Goal: Task Accomplishment & Management: Manage account settings

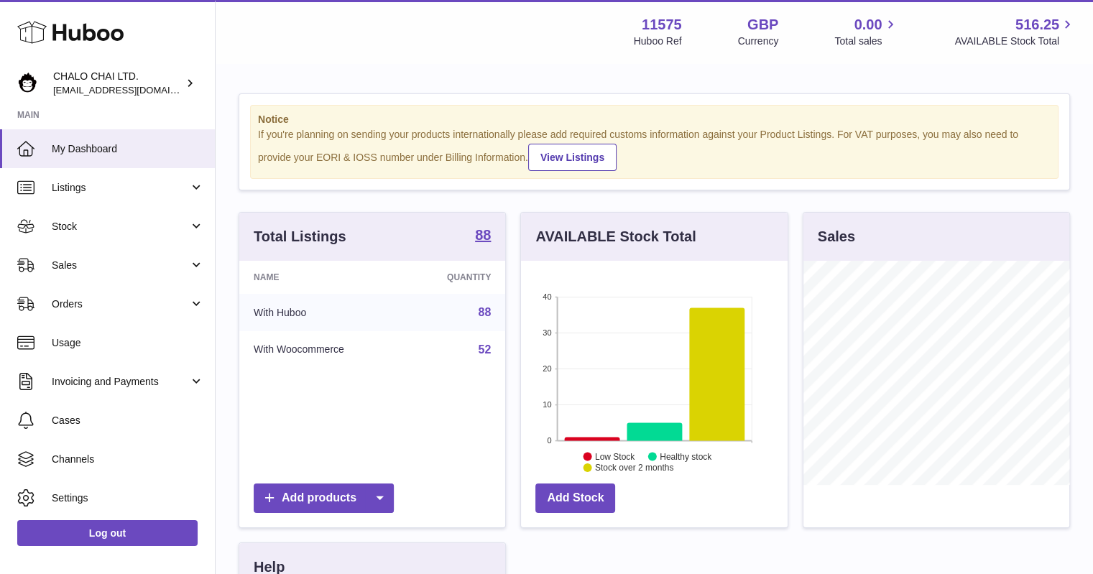
scroll to position [224, 267]
click at [80, 313] on link "Orders" at bounding box center [107, 304] width 215 height 39
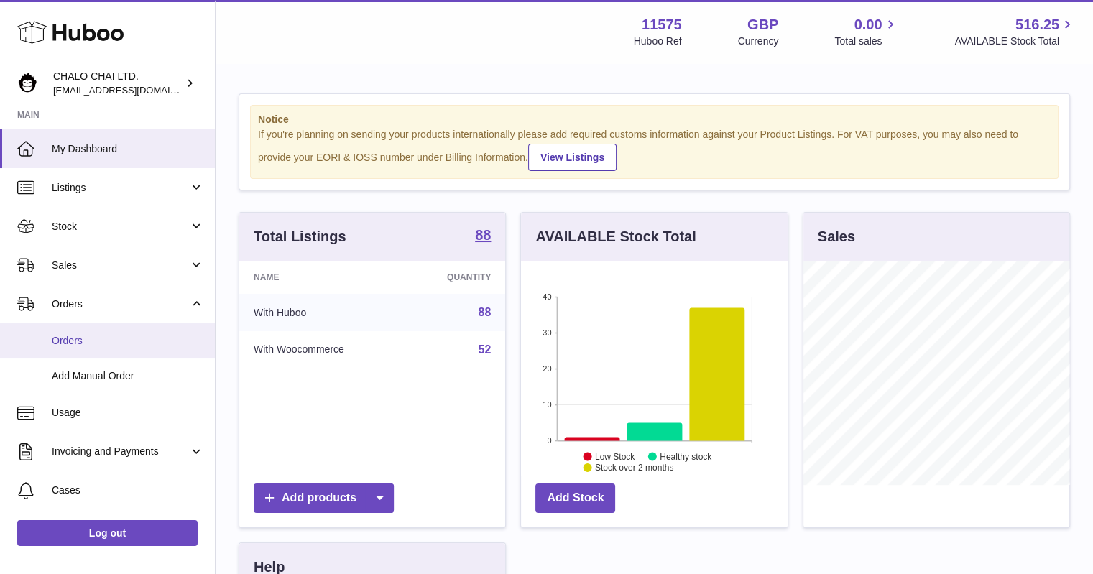
click at [69, 333] on link "Orders" at bounding box center [107, 340] width 215 height 35
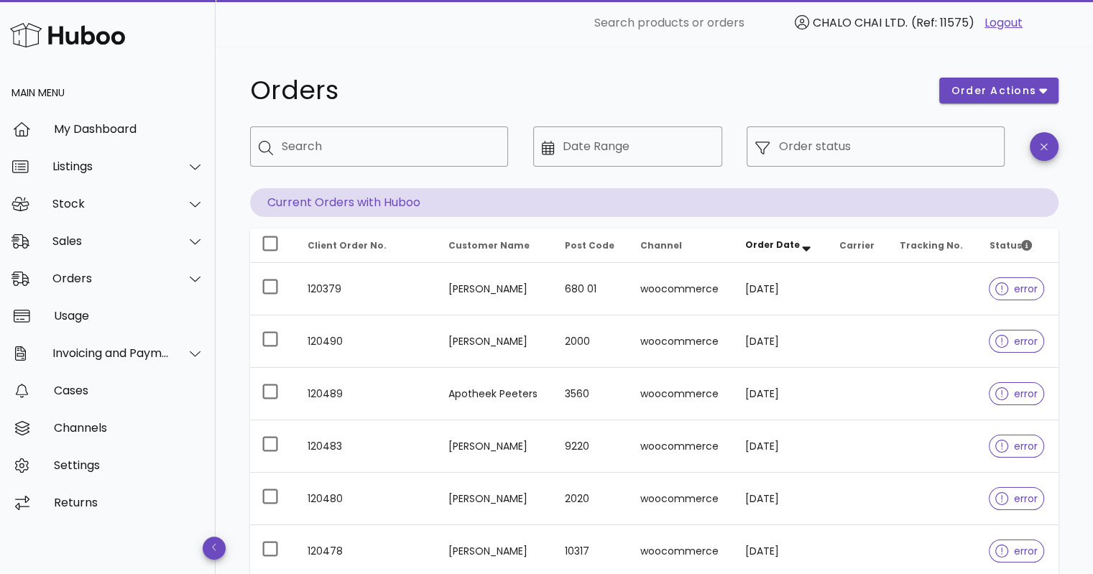
click at [541, 110] on div "Orders" at bounding box center [586, 90] width 689 height 43
click at [142, 287] on div "Orders" at bounding box center [108, 278] width 216 height 37
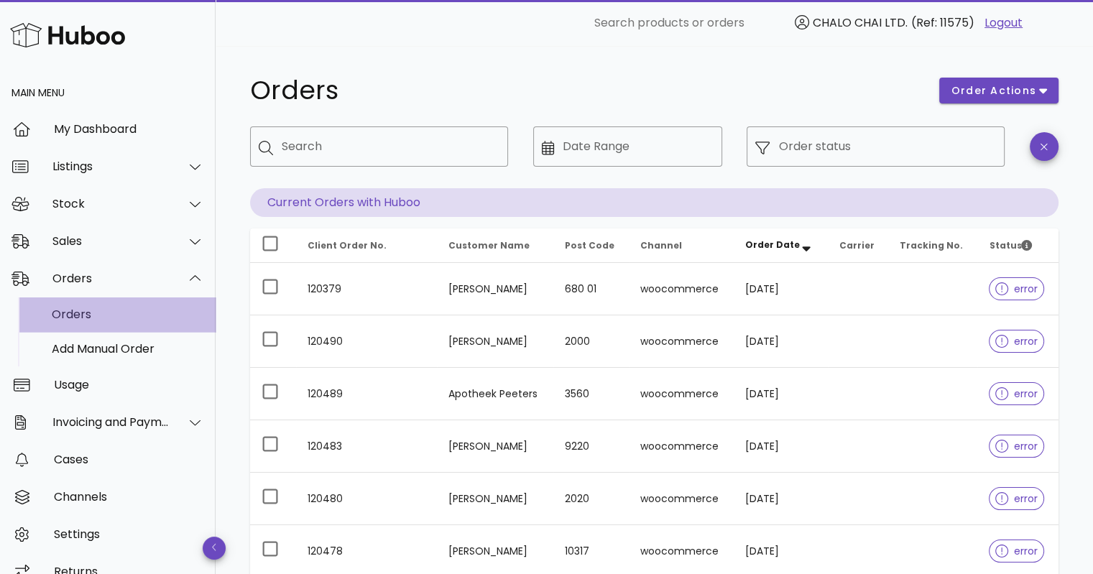
click at [132, 323] on div "Orders" at bounding box center [128, 314] width 152 height 31
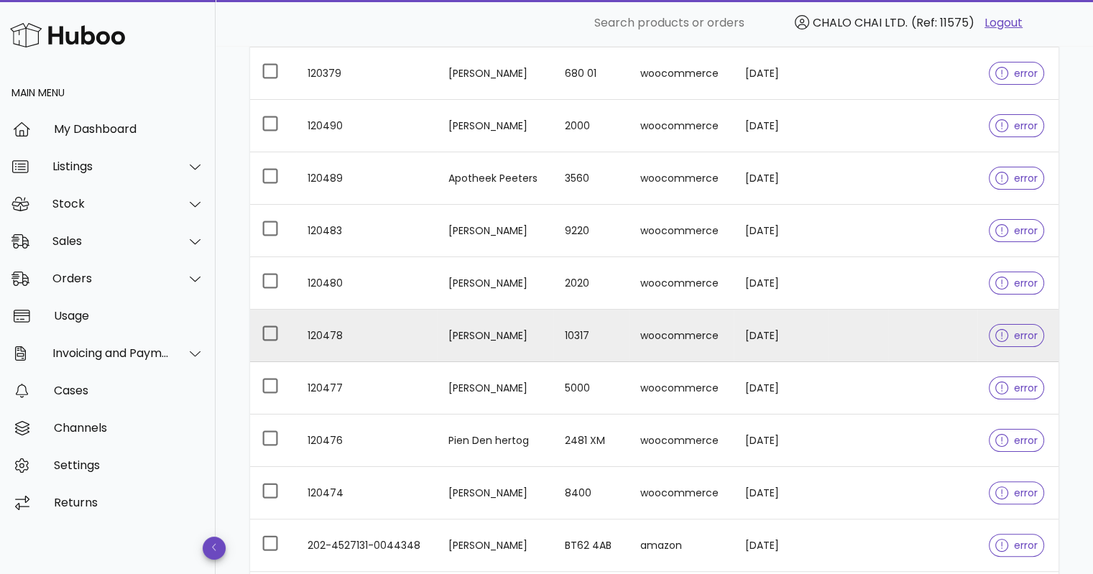
scroll to position [288, 0]
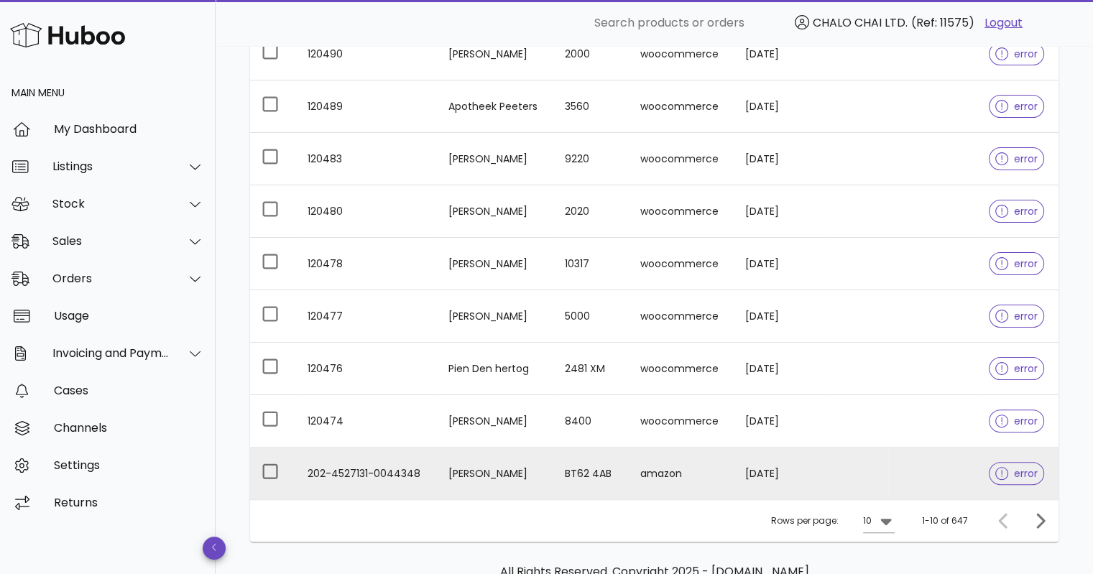
click at [1012, 468] on div at bounding box center [1005, 474] width 19 height 14
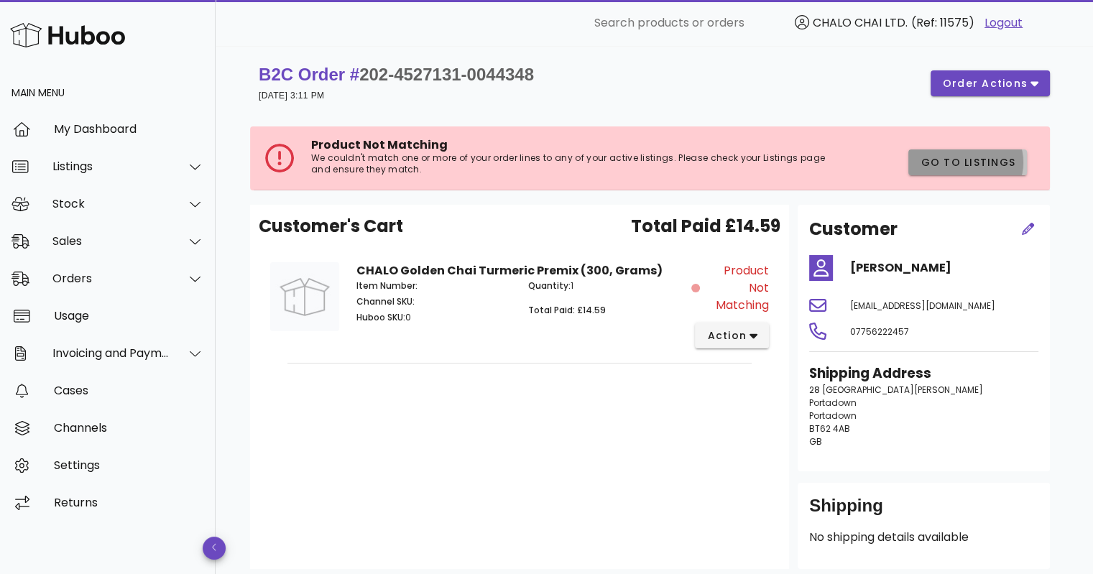
click at [1001, 165] on span "Go to Listings" at bounding box center [968, 162] width 96 height 15
click at [737, 340] on span "action" at bounding box center [727, 335] width 40 height 15
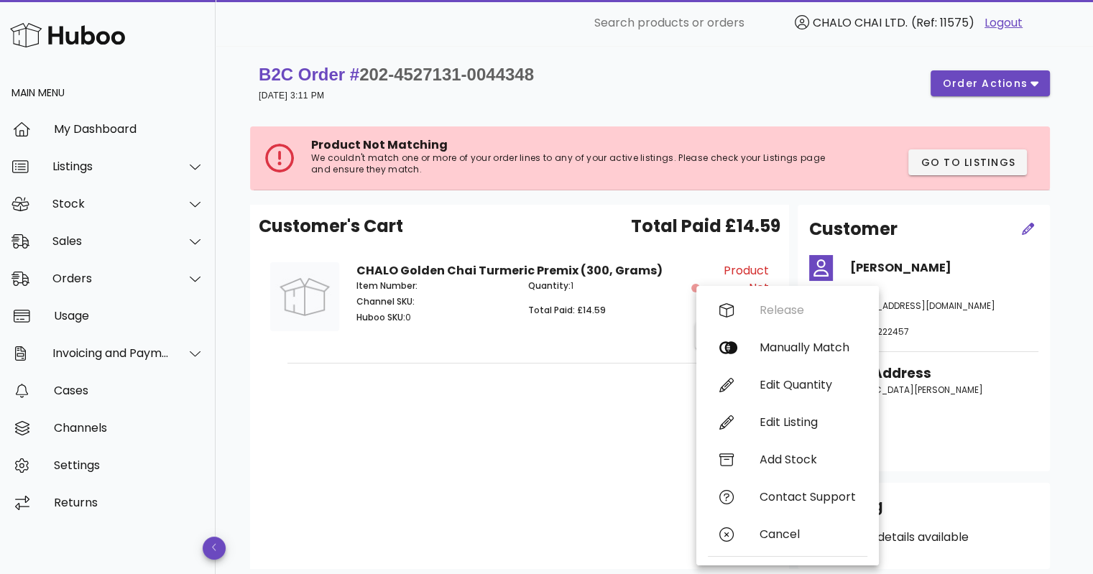
click at [588, 449] on div "Customer's Cart Total Paid £14.59 CHALO Golden Chai Turmeric Premix (300, Grams…" at bounding box center [519, 387] width 539 height 364
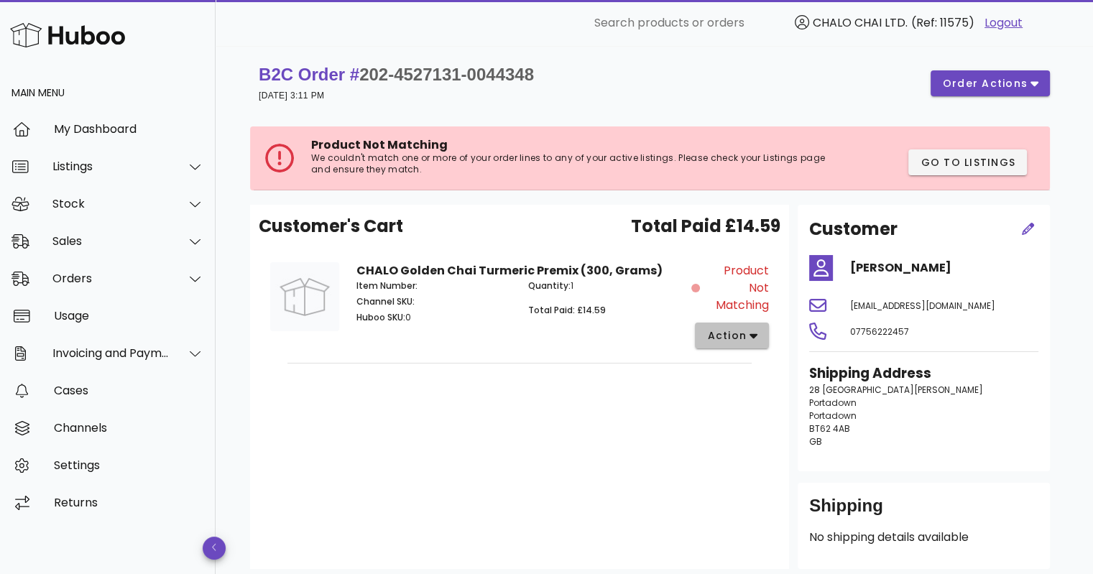
click at [742, 334] on span "action" at bounding box center [727, 335] width 40 height 15
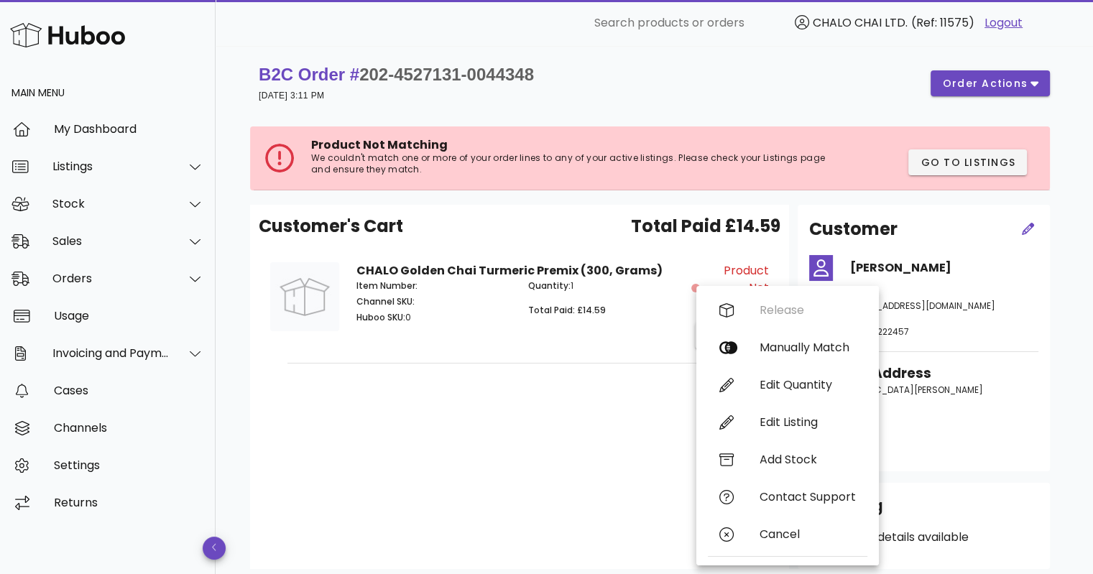
click at [581, 429] on div "Customer's Cart Total Paid £14.59 CHALO Golden Chai Turmeric Premix (300, Grams…" at bounding box center [519, 387] width 539 height 364
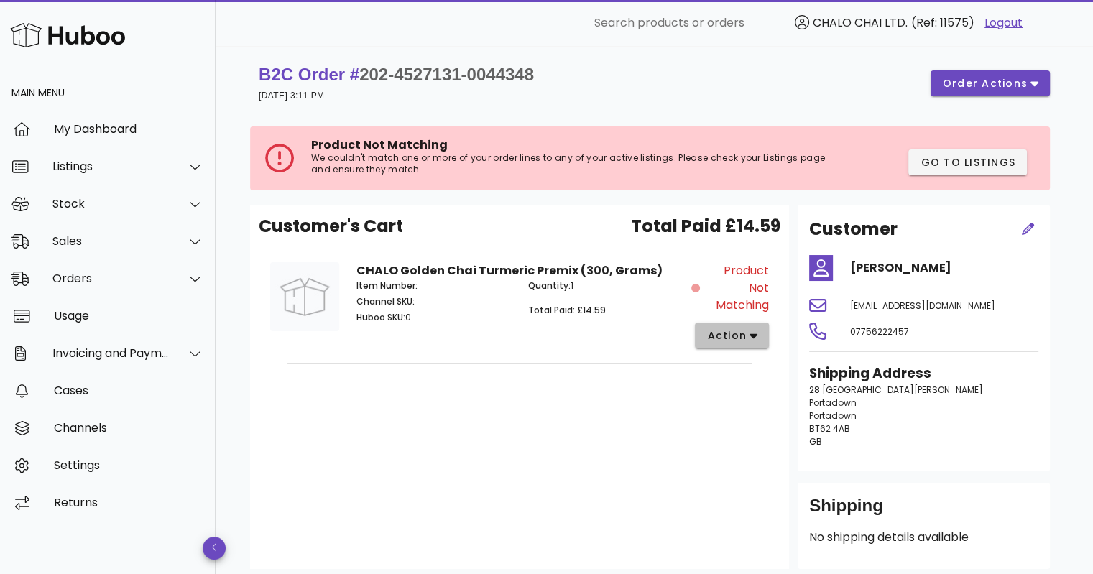
click at [725, 332] on span "action" at bounding box center [727, 335] width 40 height 15
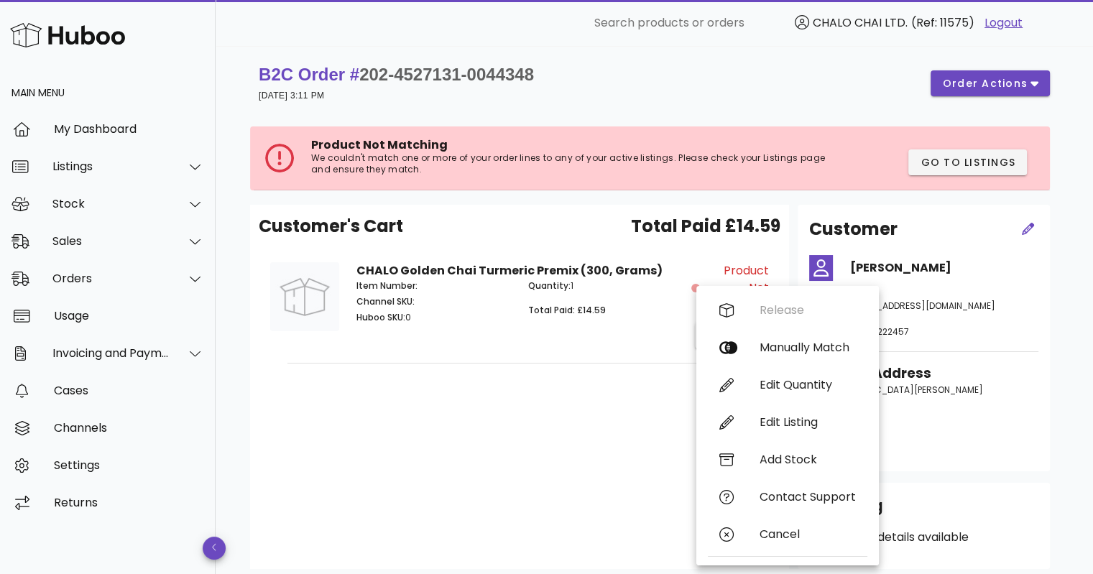
click at [567, 477] on div "Customer's Cart Total Paid £14.59 CHALO Golden Chai Turmeric Premix (300, Grams…" at bounding box center [519, 387] width 539 height 364
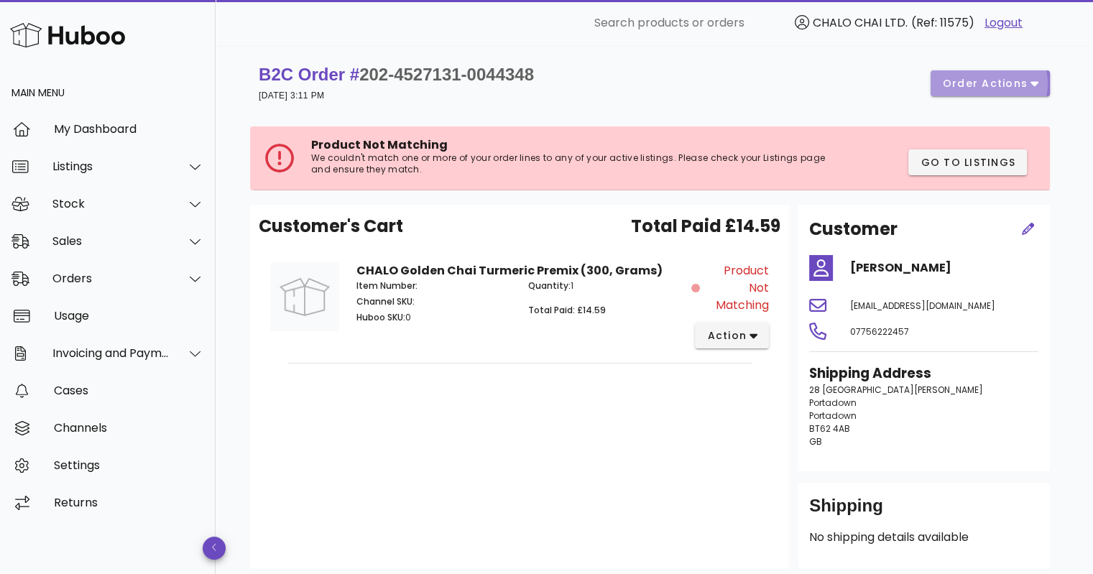
click at [991, 81] on span "order actions" at bounding box center [985, 83] width 86 height 15
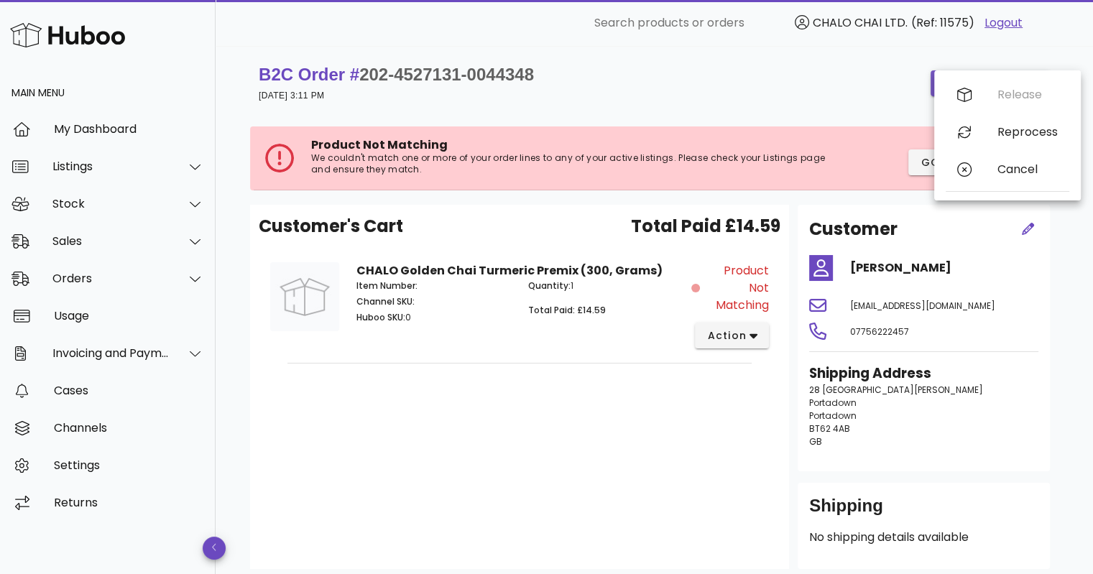
click at [991, 81] on div "Release Reprocess Cancel" at bounding box center [1008, 135] width 124 height 119
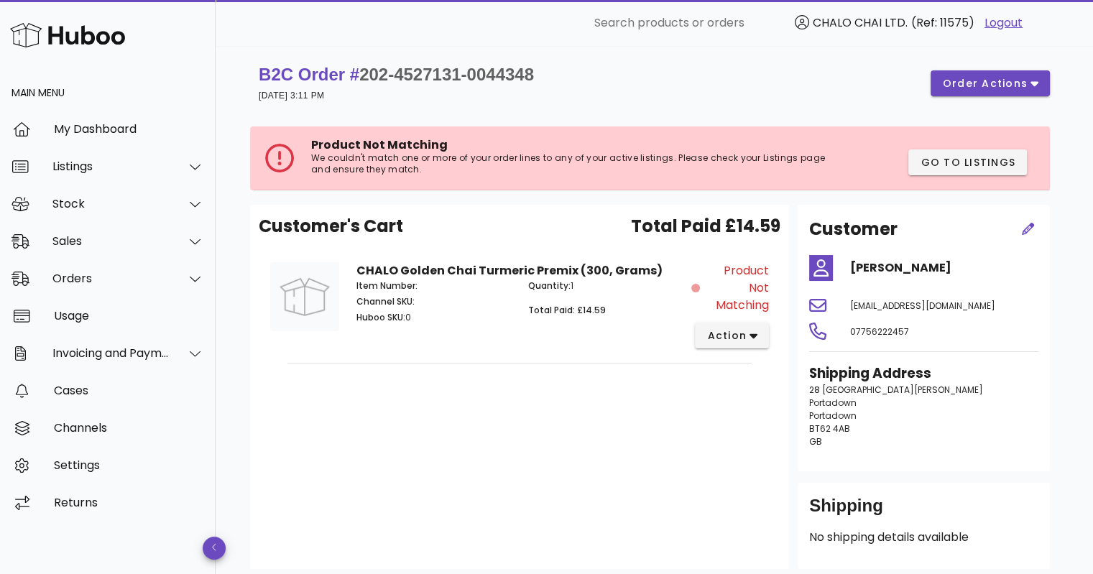
click at [719, 63] on div "B2C Order # 202-4527131-0044348 17 September 2025 at 3:11 PM order actions" at bounding box center [654, 84] width 809 height 58
click at [1002, 166] on span "Go to Listings" at bounding box center [968, 162] width 96 height 15
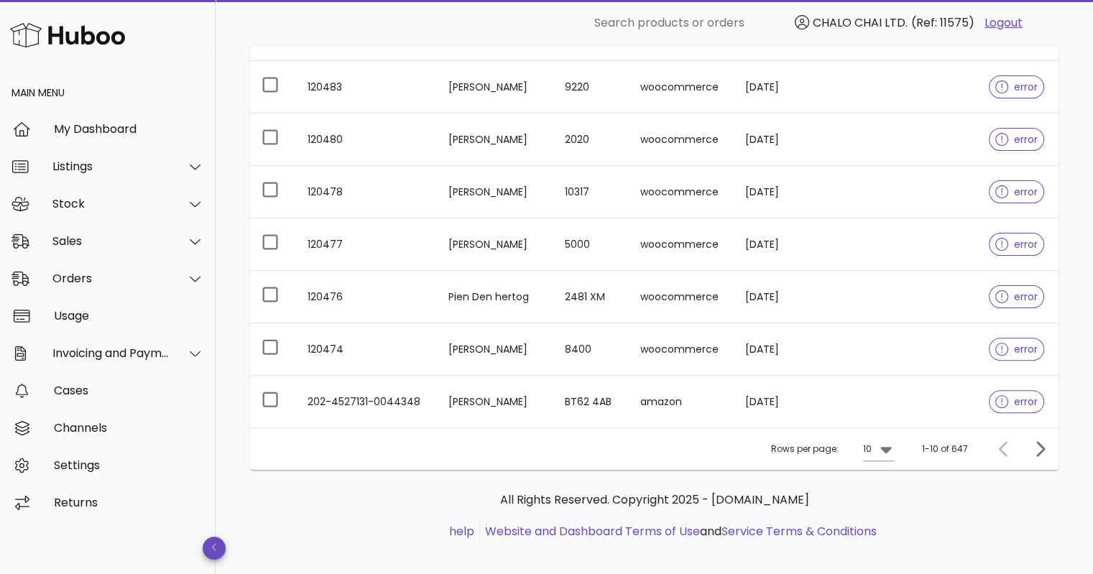
scroll to position [370, 0]
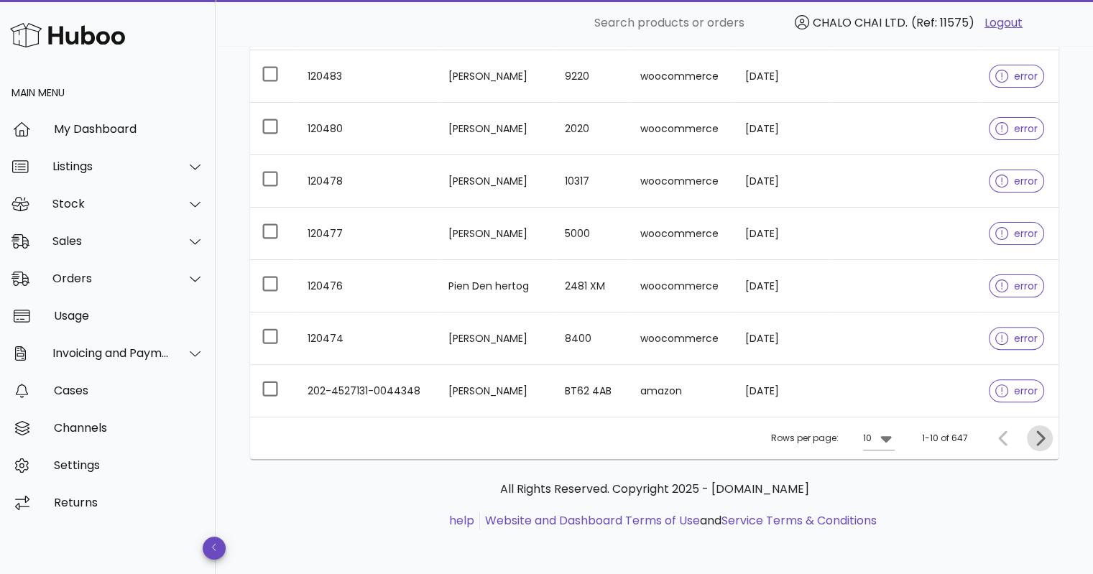
click at [1047, 441] on icon "Next page" at bounding box center [1039, 438] width 17 height 17
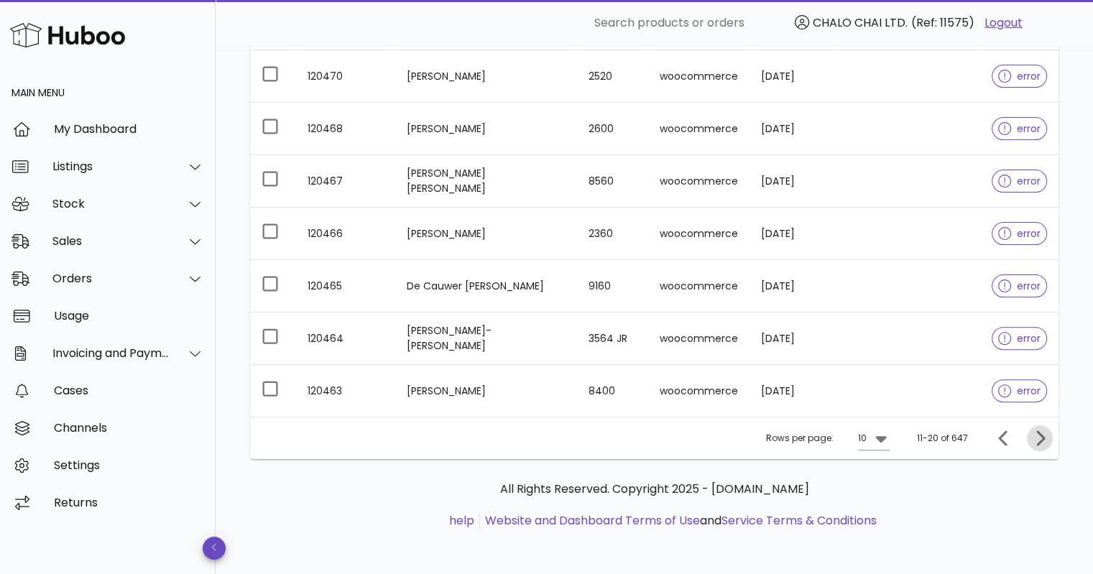
click at [1047, 441] on icon "Next page" at bounding box center [1039, 438] width 17 height 17
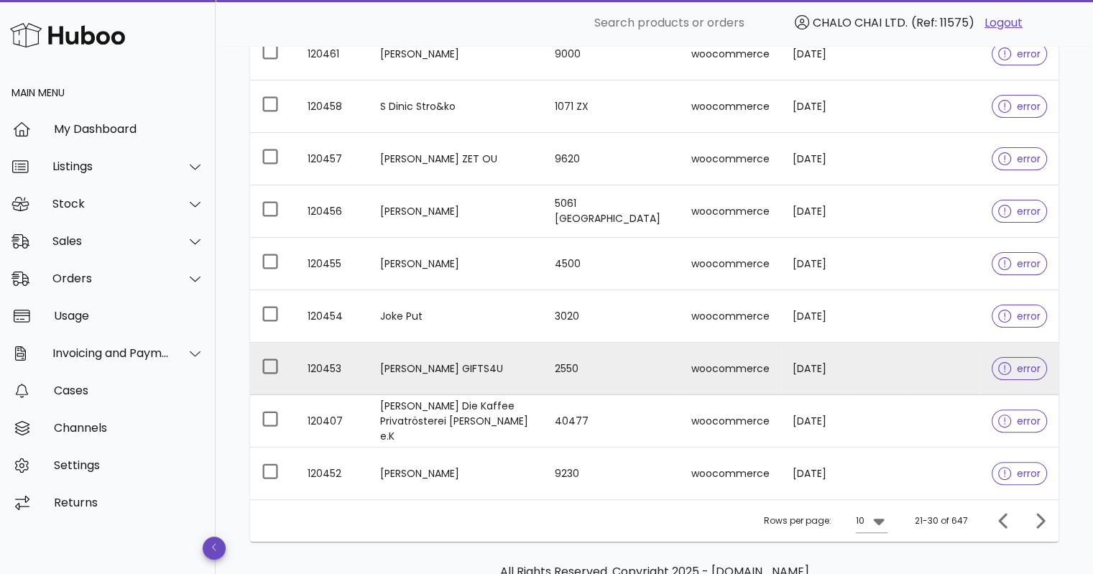
scroll to position [370, 0]
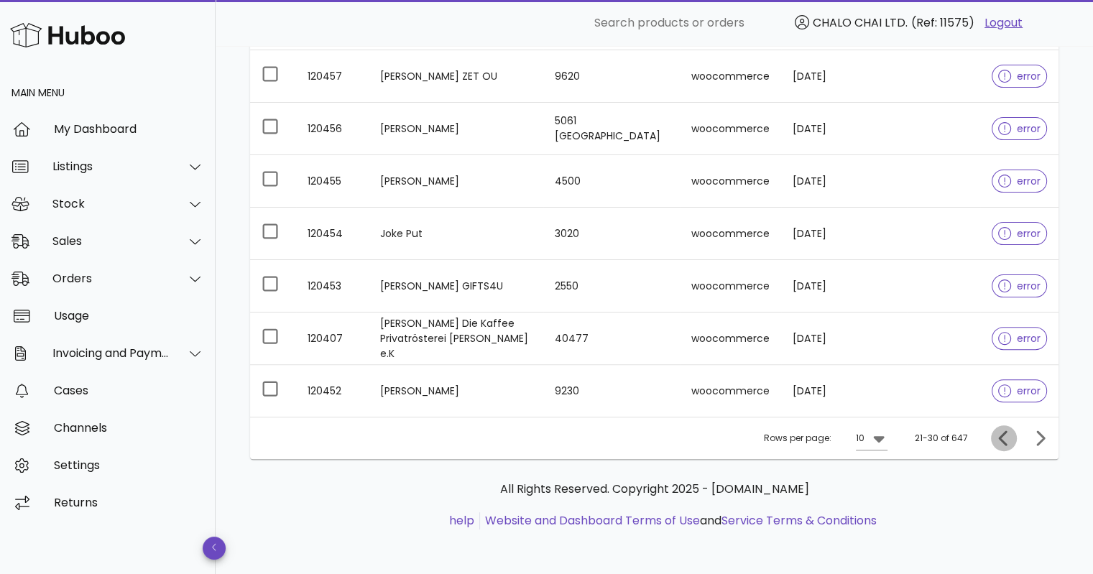
click at [1003, 442] on icon "Previous page" at bounding box center [1003, 438] width 9 height 15
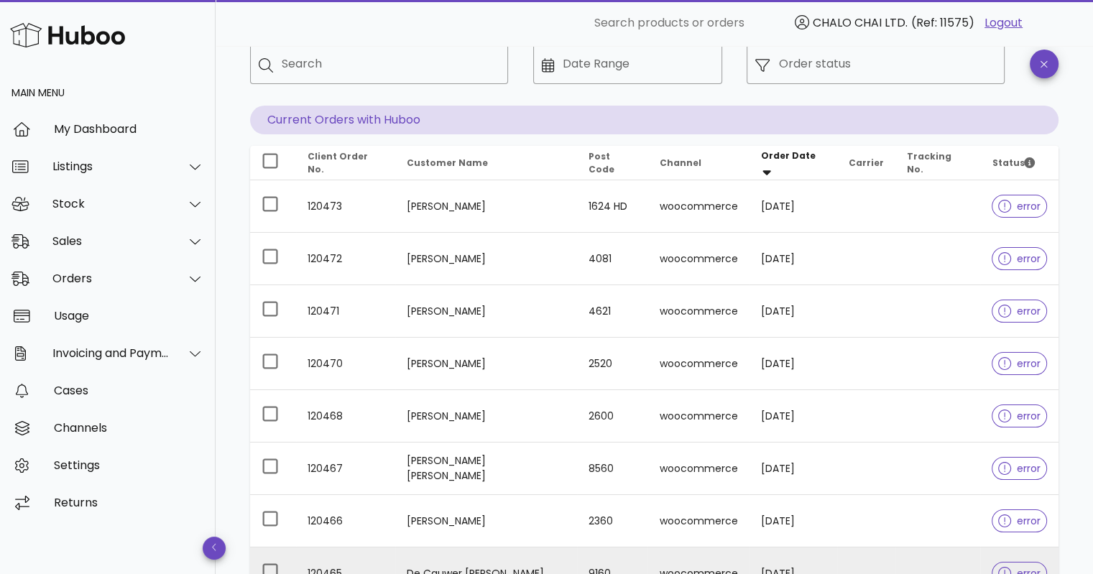
scroll to position [370, 0]
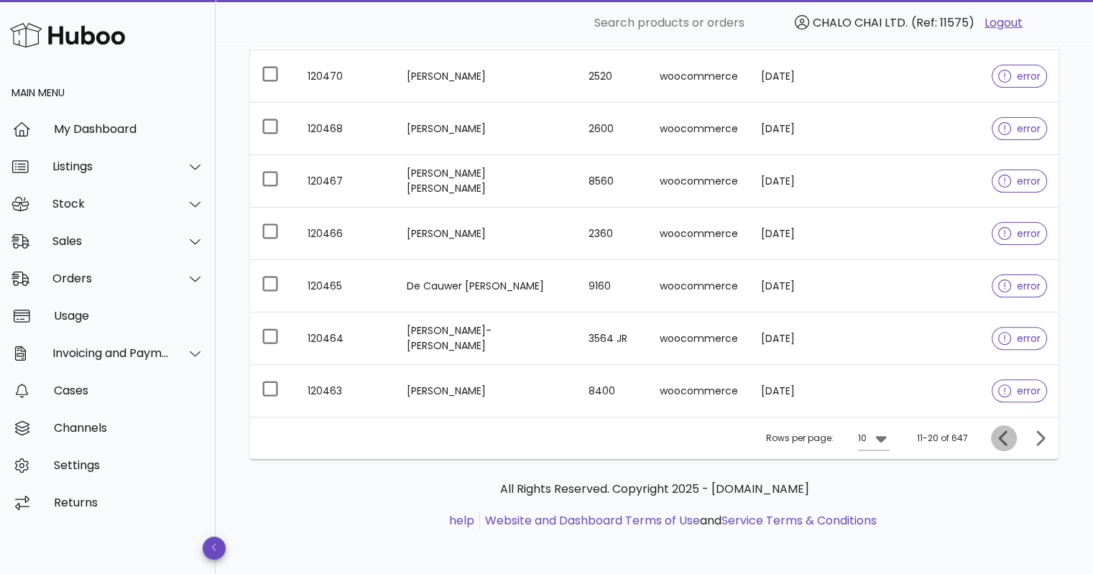
click at [1000, 436] on icon "Previous page" at bounding box center [1003, 438] width 9 height 15
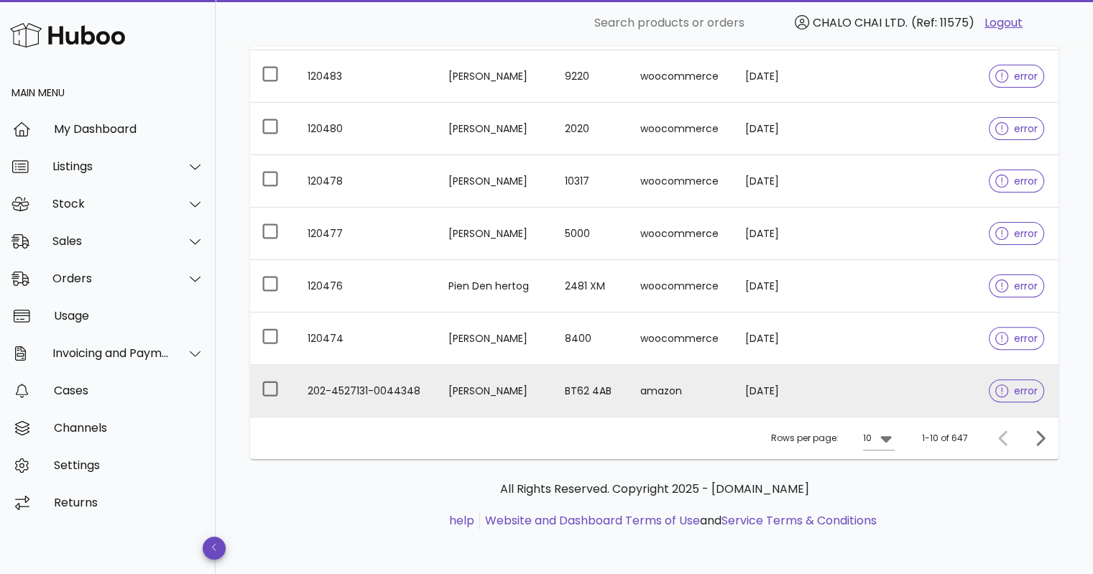
click at [920, 390] on td at bounding box center [933, 391] width 90 height 52
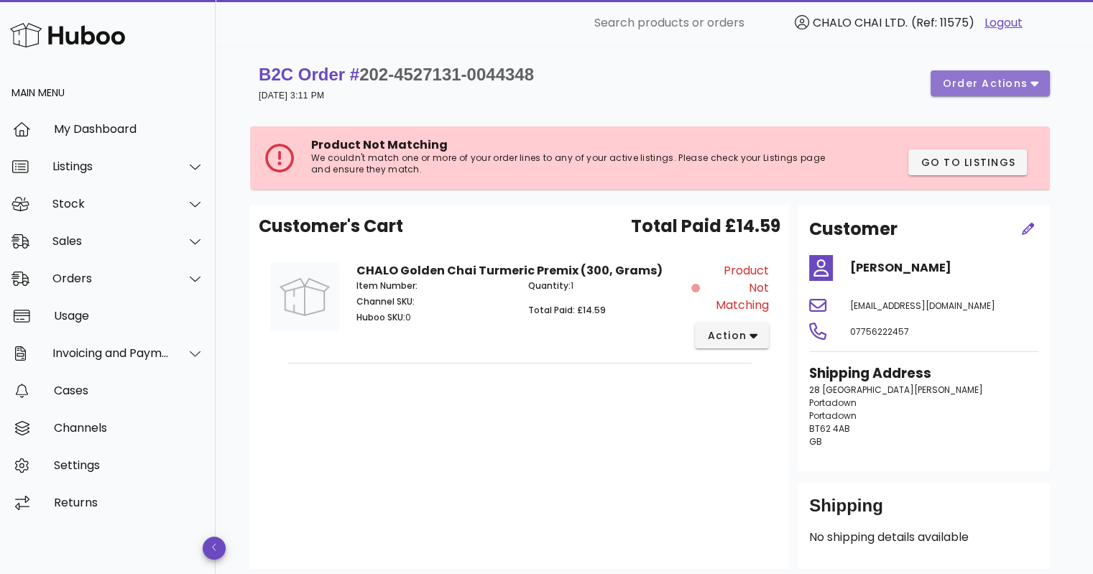
click at [989, 78] on span "order actions" at bounding box center [985, 83] width 86 height 15
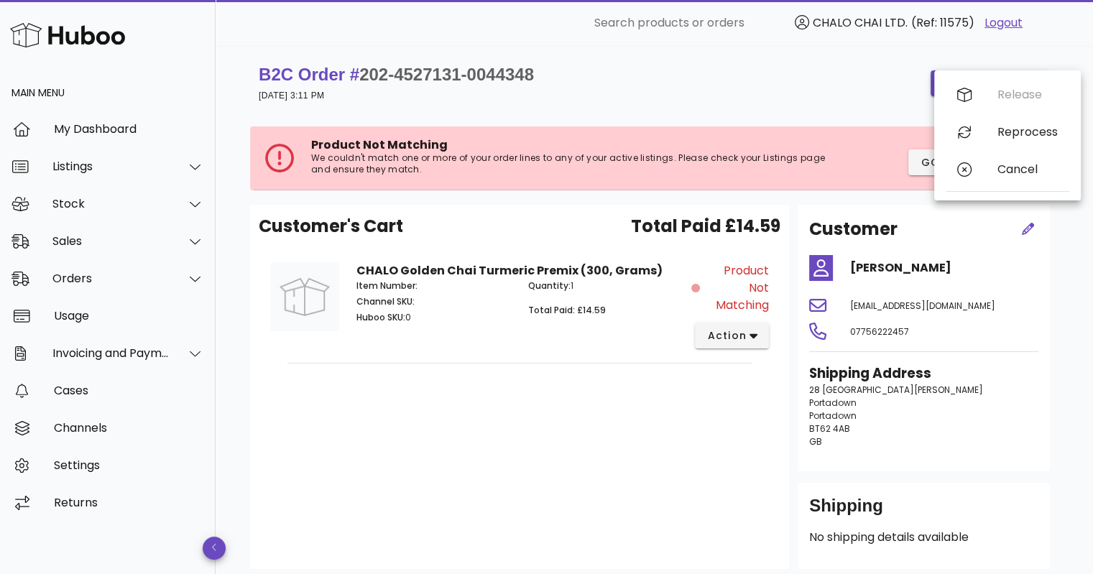
click at [782, 77] on div "B2C Order # 202-4527131-0044348 17 September 2025 at 3:11 PM order actions" at bounding box center [654, 83] width 791 height 40
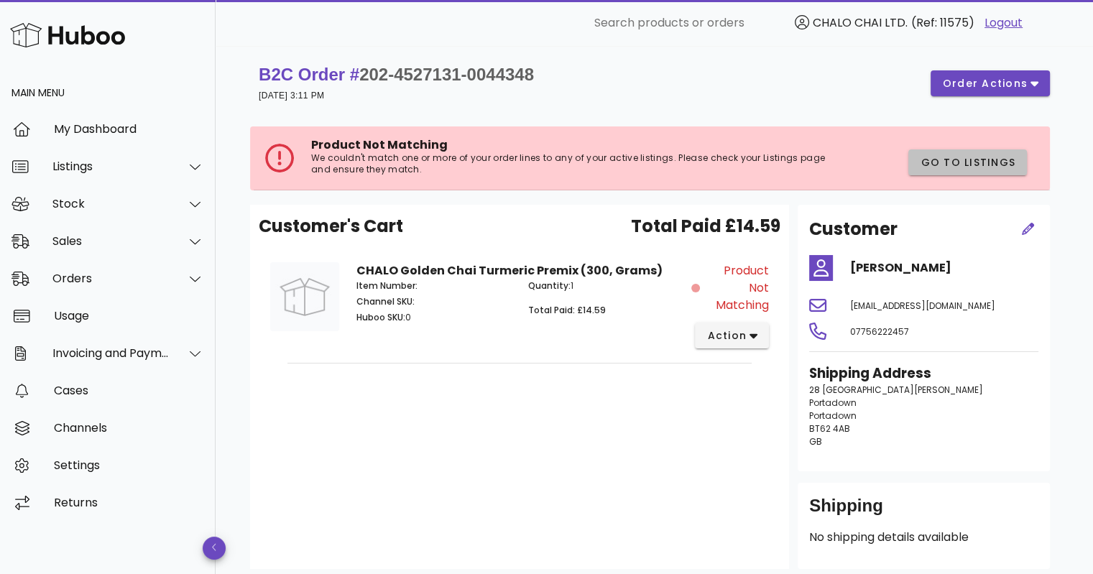
click at [934, 162] on span "Go to Listings" at bounding box center [968, 162] width 96 height 15
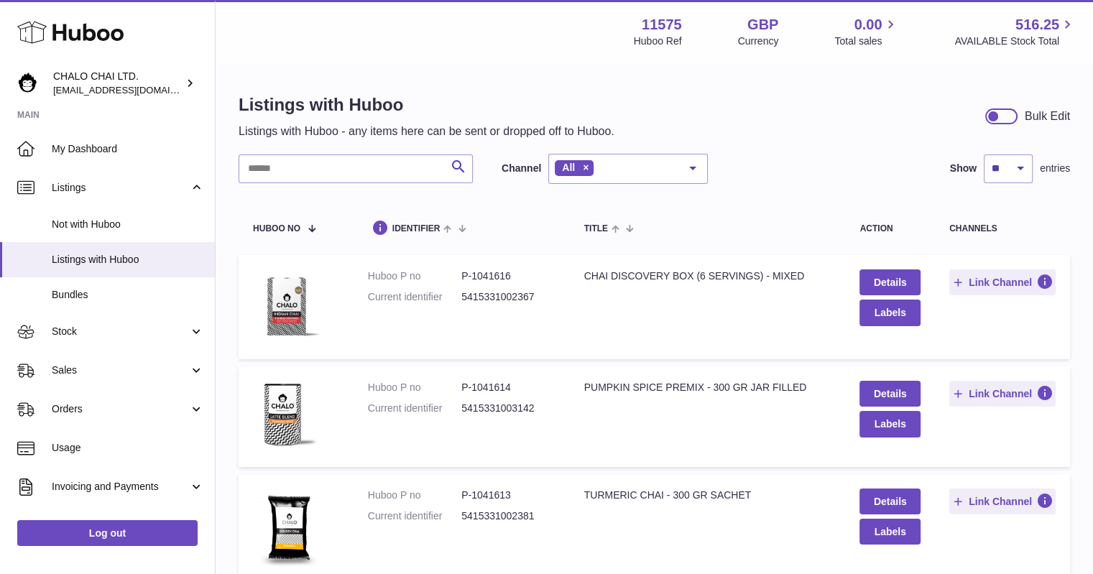
scroll to position [288, 0]
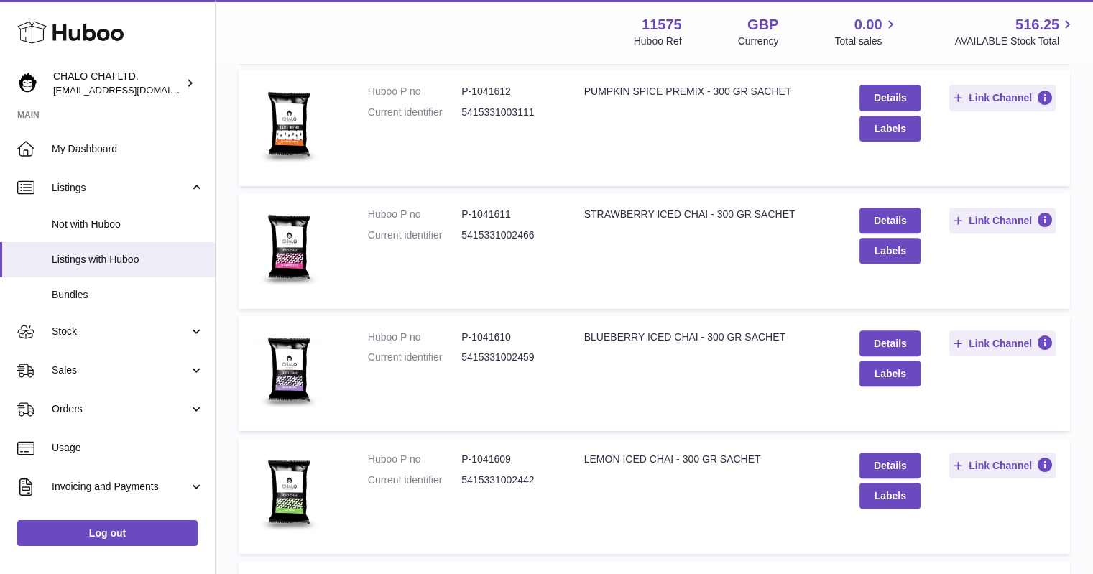
scroll to position [23, 0]
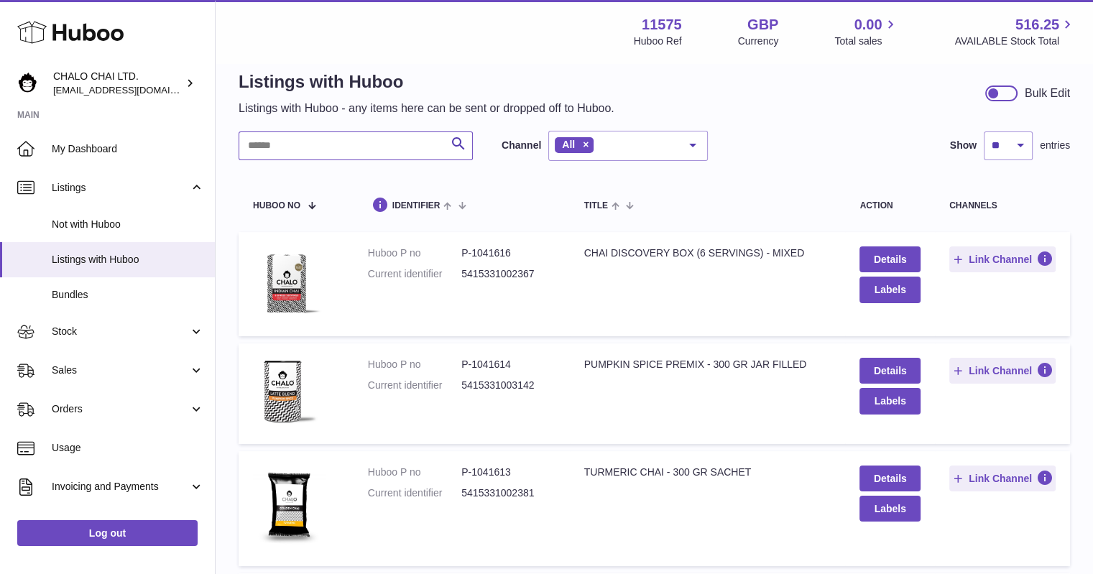
click at [378, 149] on input "text" at bounding box center [356, 146] width 234 height 29
type input "********"
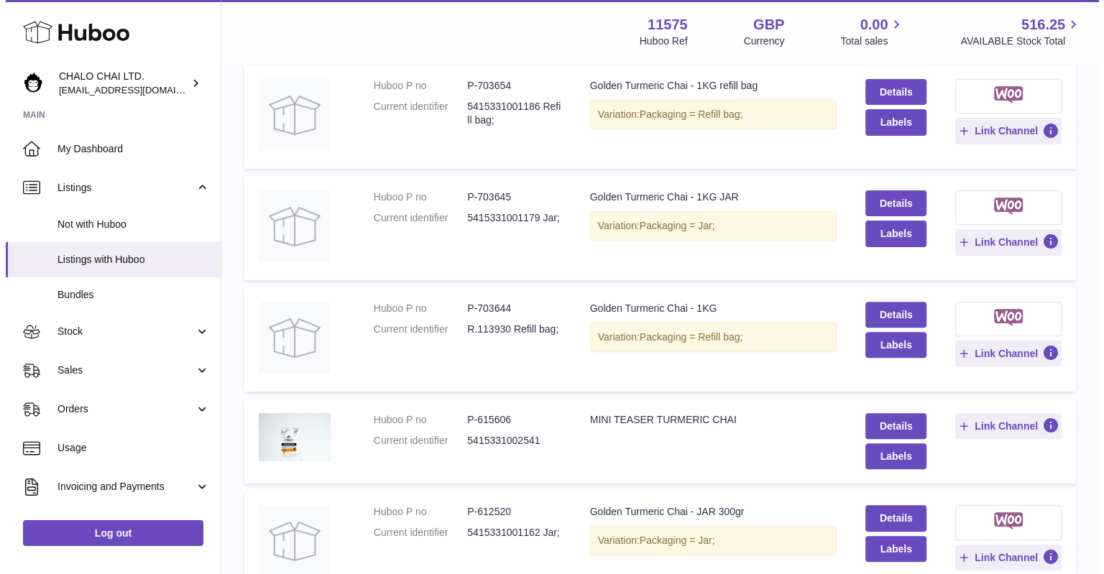
scroll to position [503, 0]
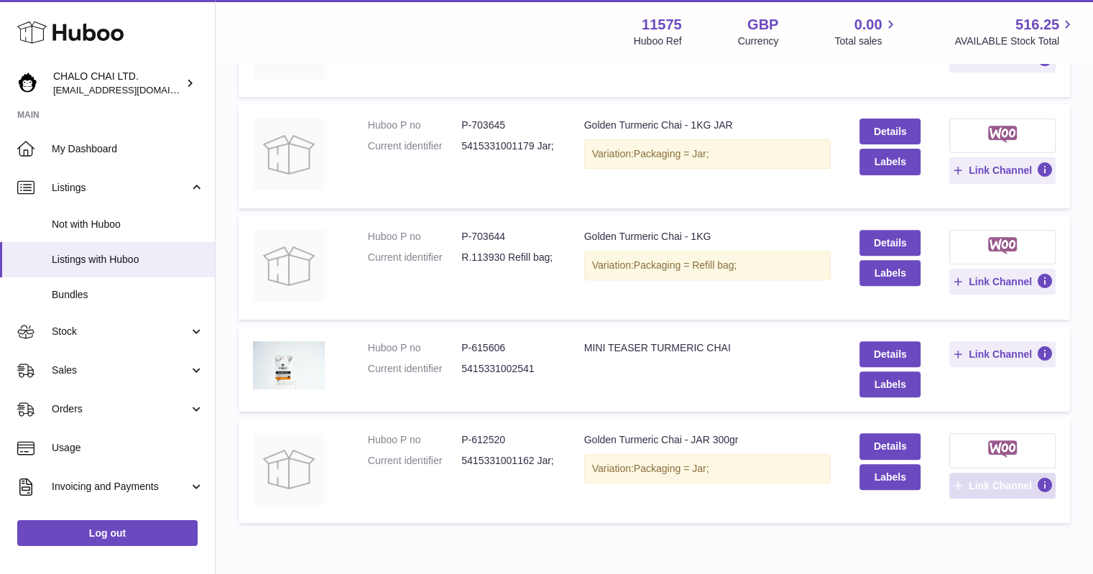
click at [991, 484] on span "Link Channel" at bounding box center [1000, 485] width 63 height 13
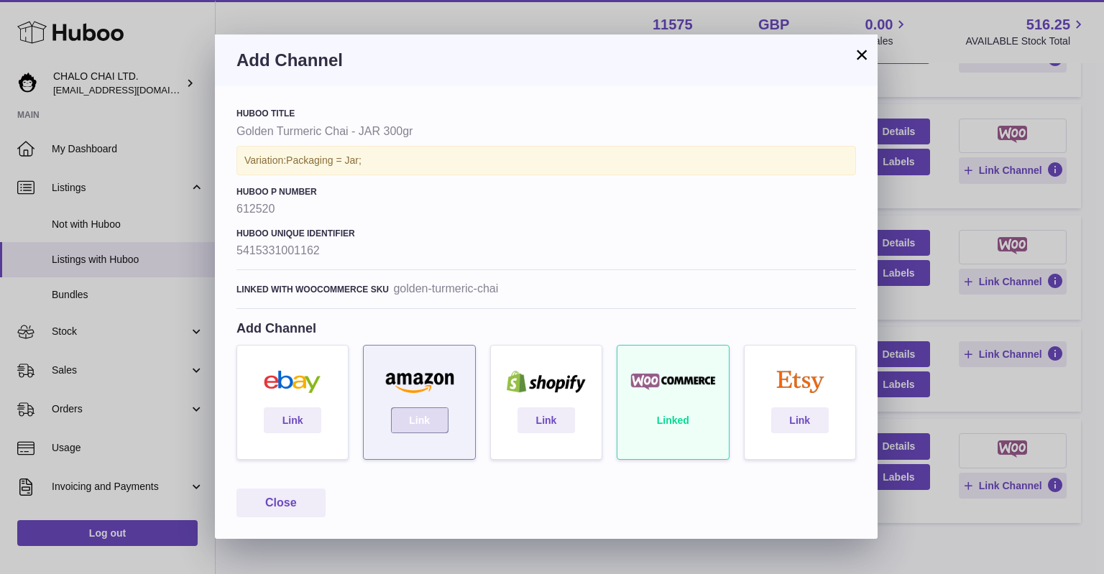
click at [414, 415] on link "Link" at bounding box center [420, 421] width 58 height 26
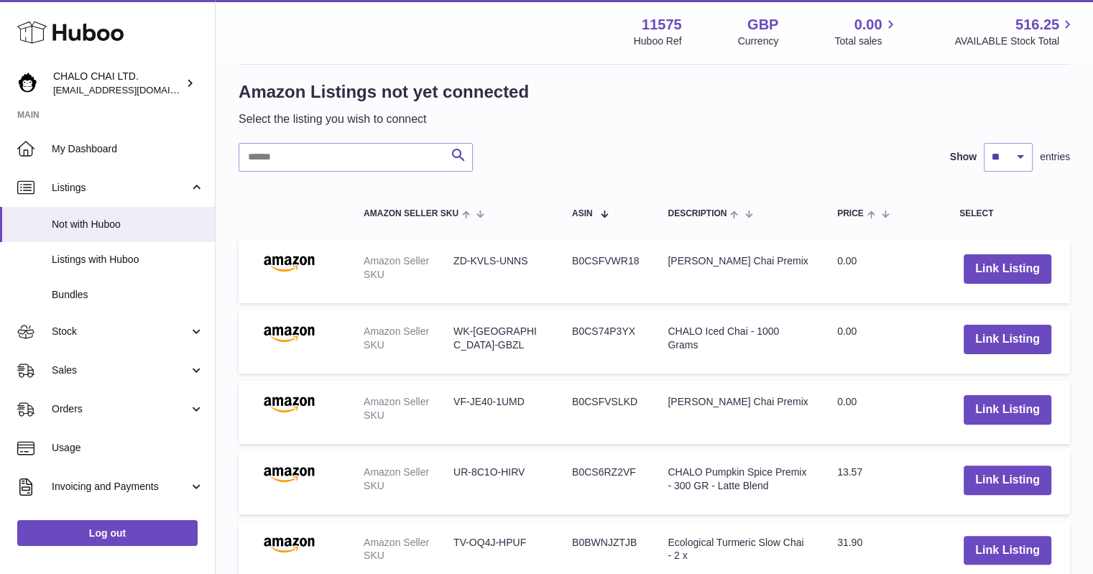
scroll to position [359, 0]
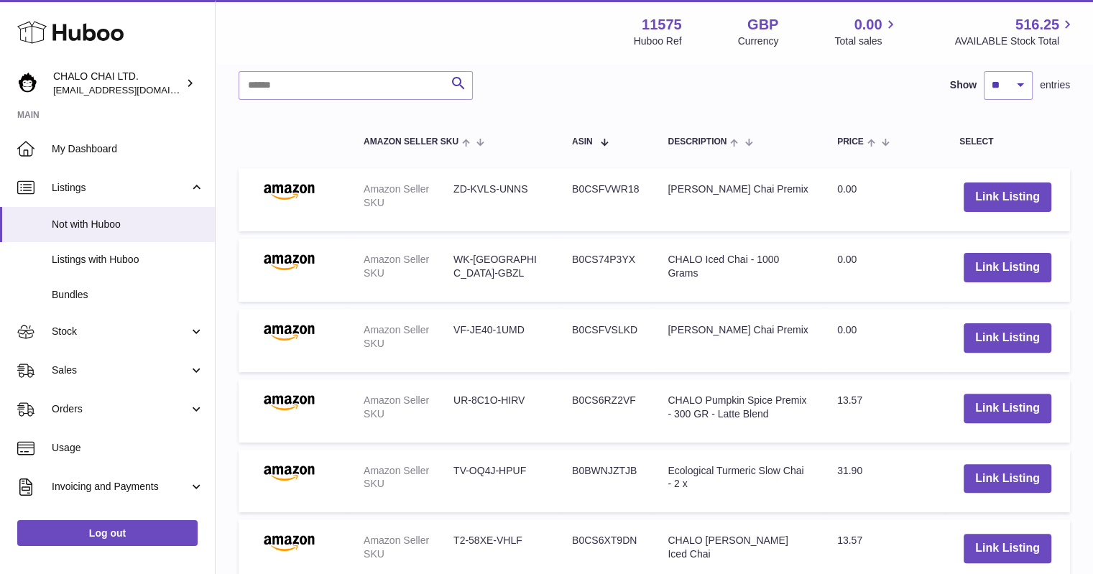
click at [613, 87] on div "Search Show ** ** ** *** entries" at bounding box center [655, 85] width 832 height 29
click at [584, 80] on div "Search Show ** ** ** *** entries" at bounding box center [655, 85] width 832 height 29
click at [55, 403] on span "Orders" at bounding box center [120, 410] width 137 height 14
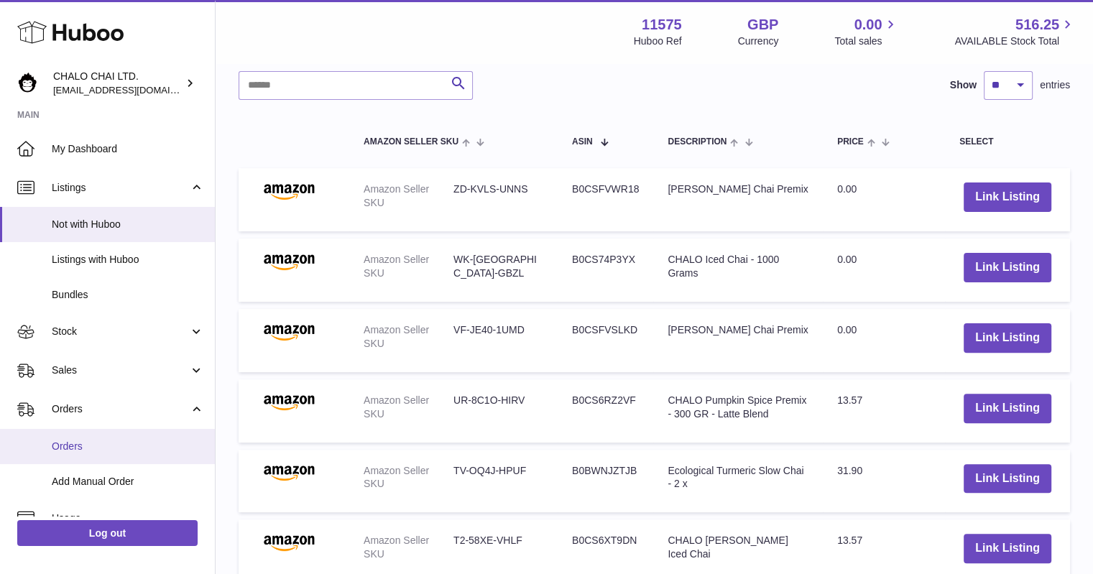
click at [64, 444] on span "Orders" at bounding box center [128, 447] width 152 height 14
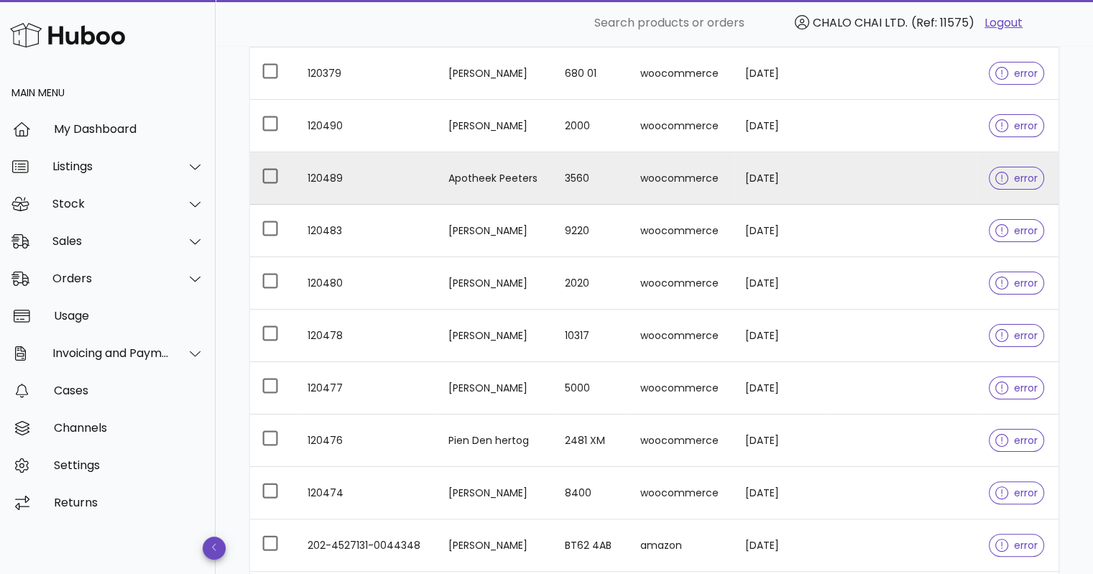
scroll to position [370, 0]
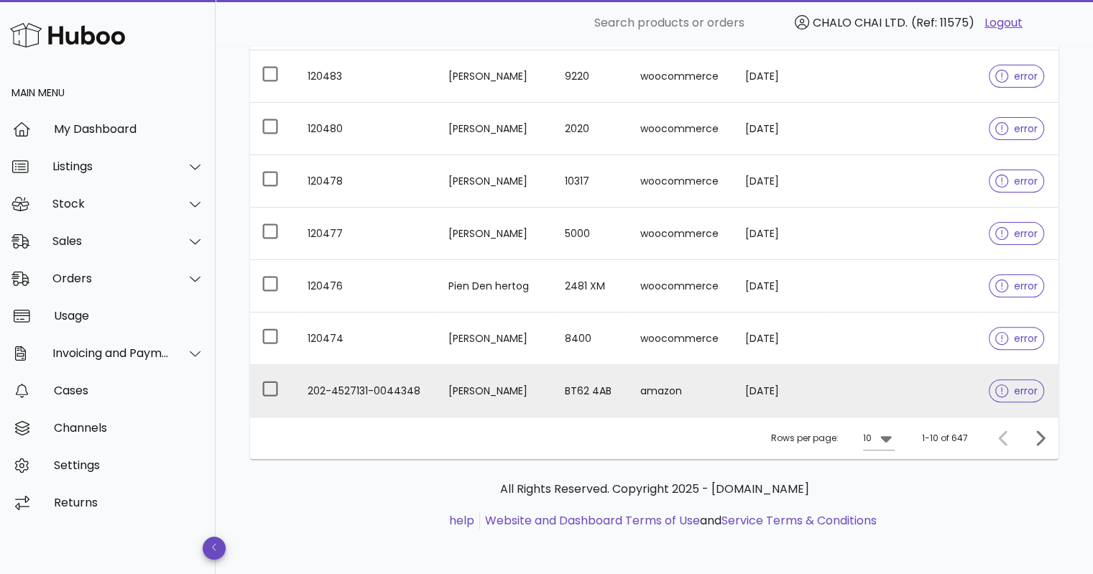
click at [1032, 393] on span "error" at bounding box center [1017, 391] width 42 height 10
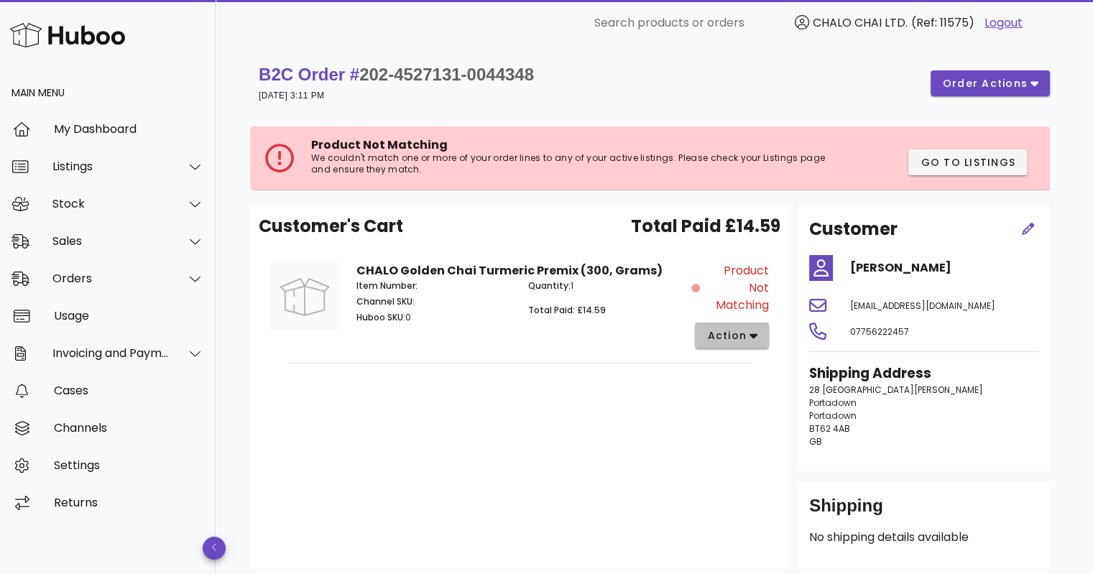
click at [722, 332] on span "action" at bounding box center [727, 335] width 40 height 15
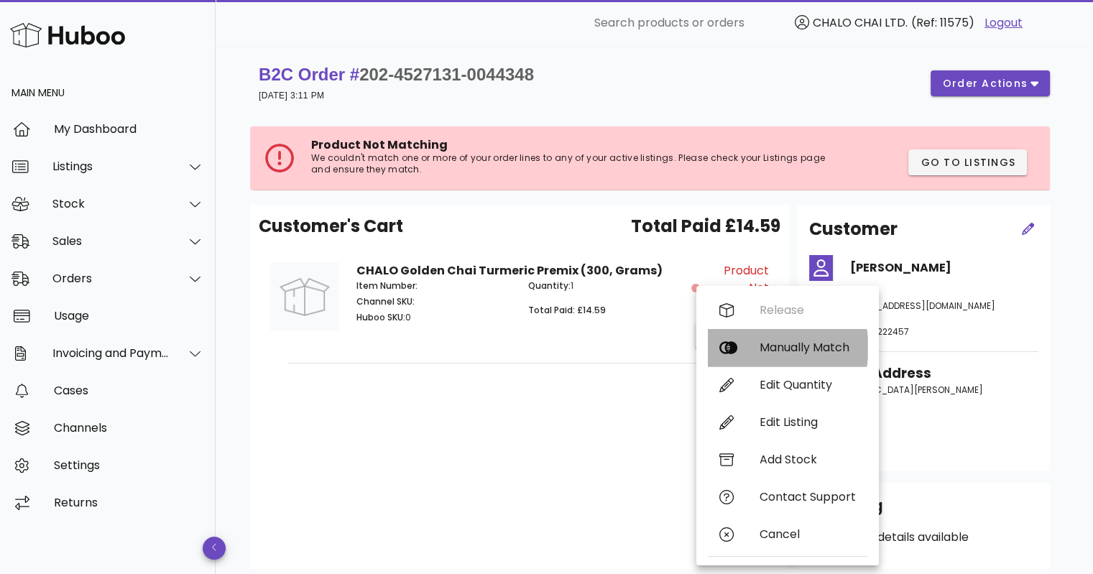
click at [742, 338] on div "Manually Match" at bounding box center [788, 347] width 160 height 37
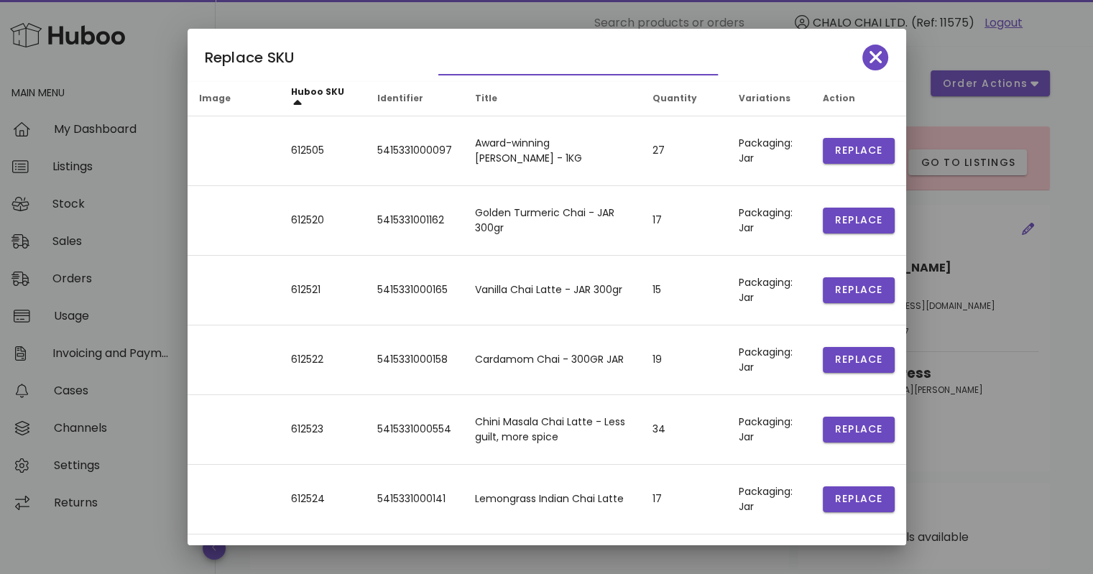
click at [480, 74] on input "text" at bounding box center [567, 63] width 259 height 23
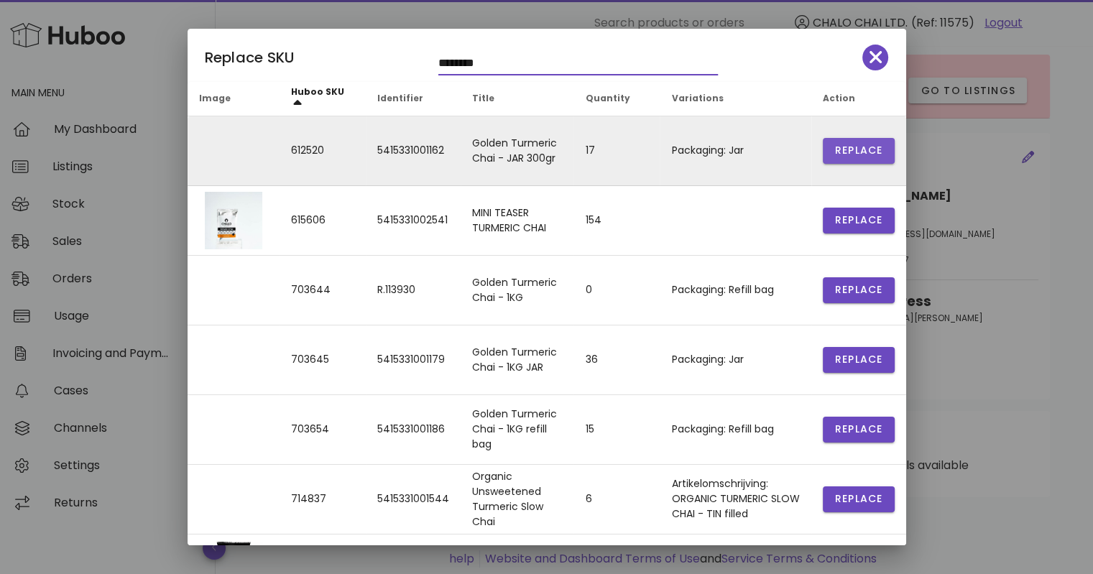
type input "********"
click at [835, 146] on span "Replace" at bounding box center [859, 150] width 49 height 15
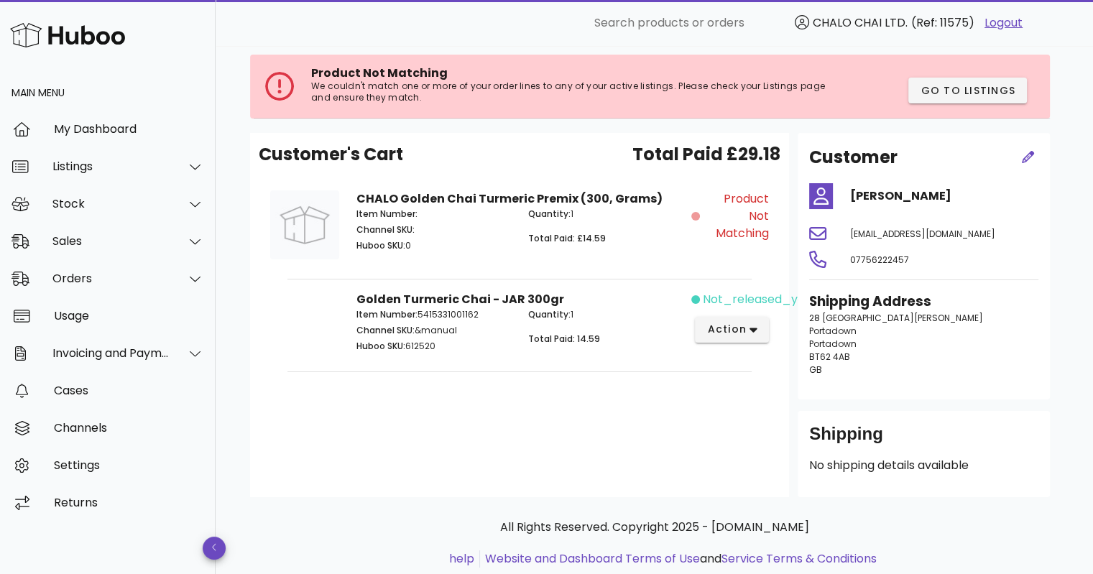
click at [423, 393] on div "Customer's Cart Total Paid £29.18 CHALO Golden Chai Turmeric Premix (300, Grams…" at bounding box center [519, 315] width 539 height 364
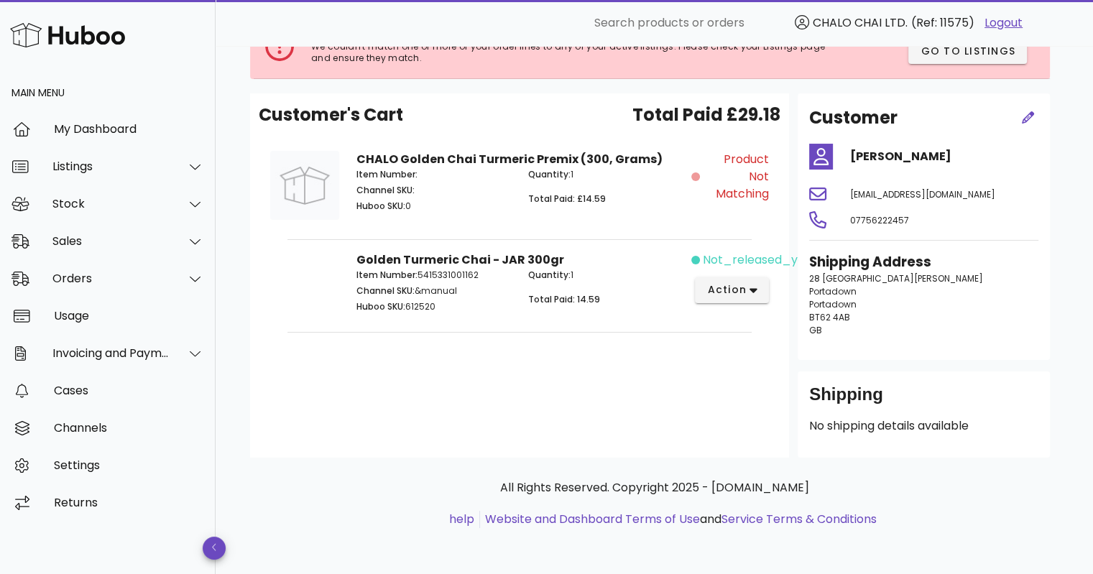
click at [719, 271] on div "not_released_yet action" at bounding box center [734, 284] width 86 height 83
click at [719, 277] on button "action" at bounding box center [732, 290] width 74 height 26
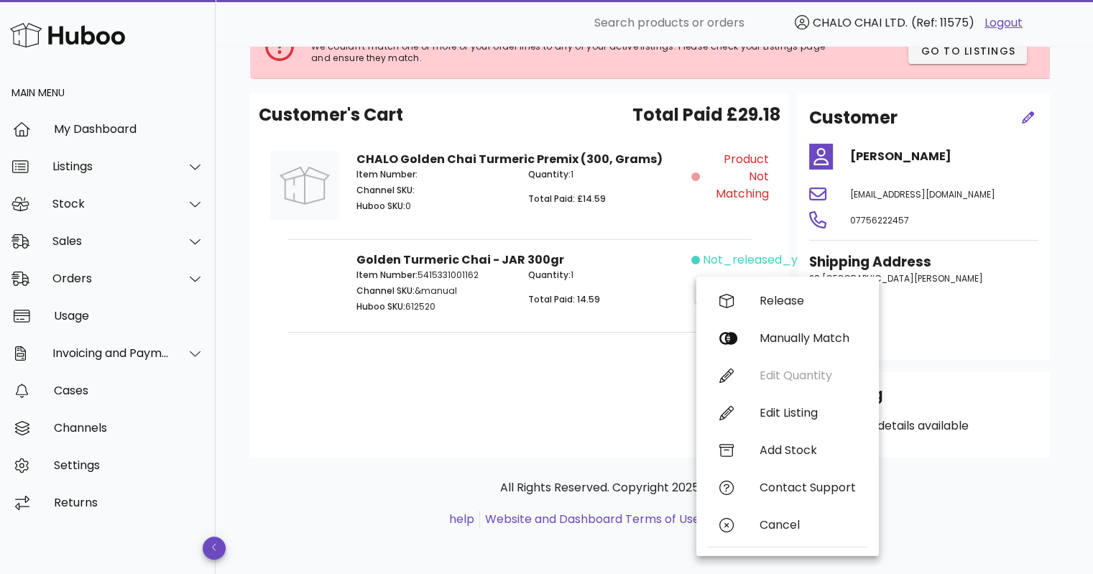
click at [413, 389] on div "Customer's Cart Total Paid £29.18 CHALO Golden Chai Turmeric Premix (300, Grams…" at bounding box center [519, 275] width 539 height 364
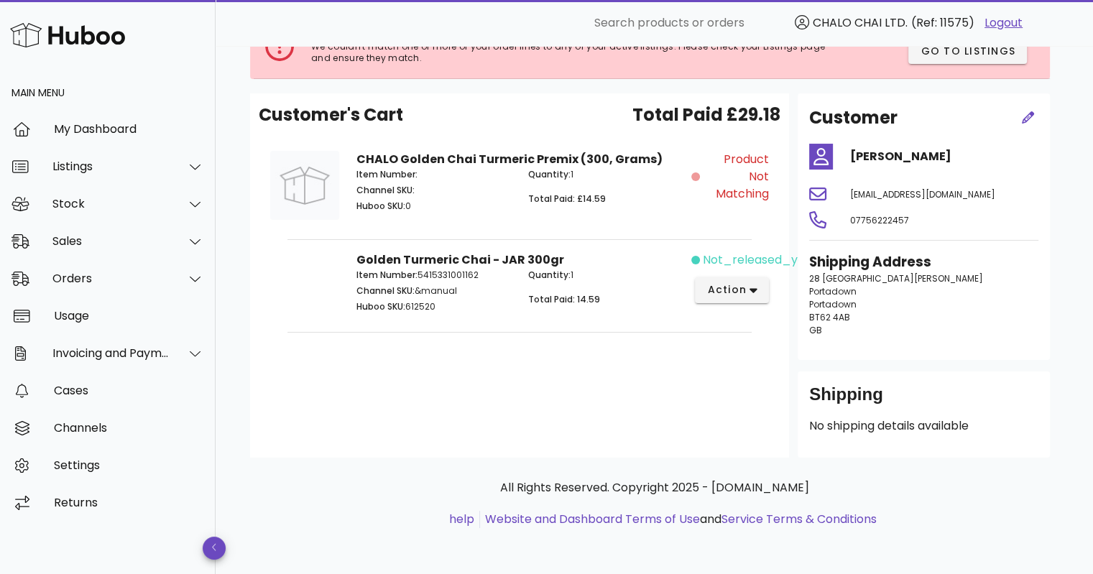
scroll to position [0, 0]
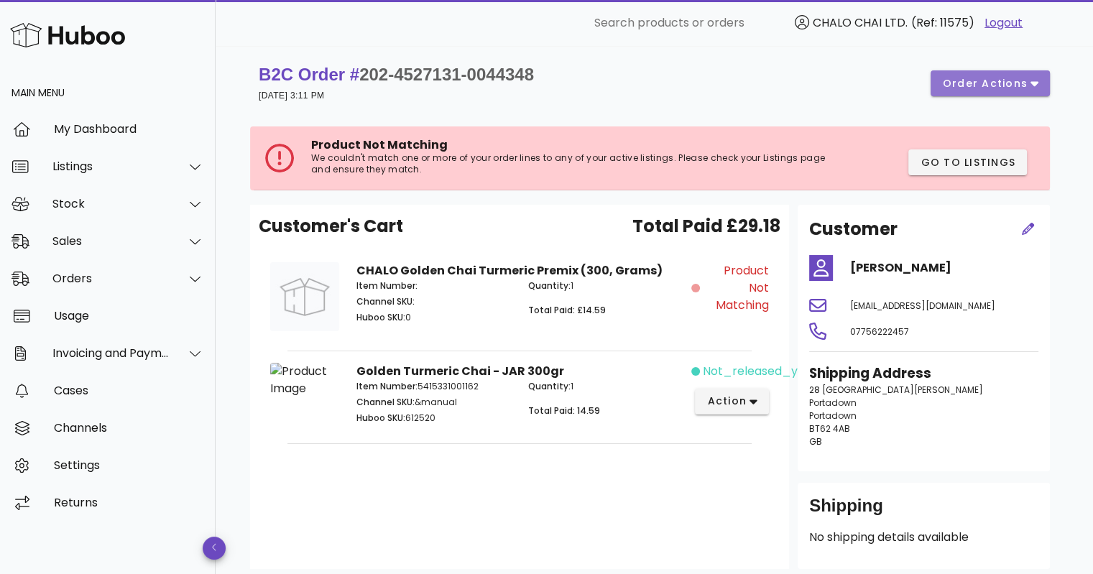
click at [975, 80] on span "order actions" at bounding box center [985, 83] width 86 height 15
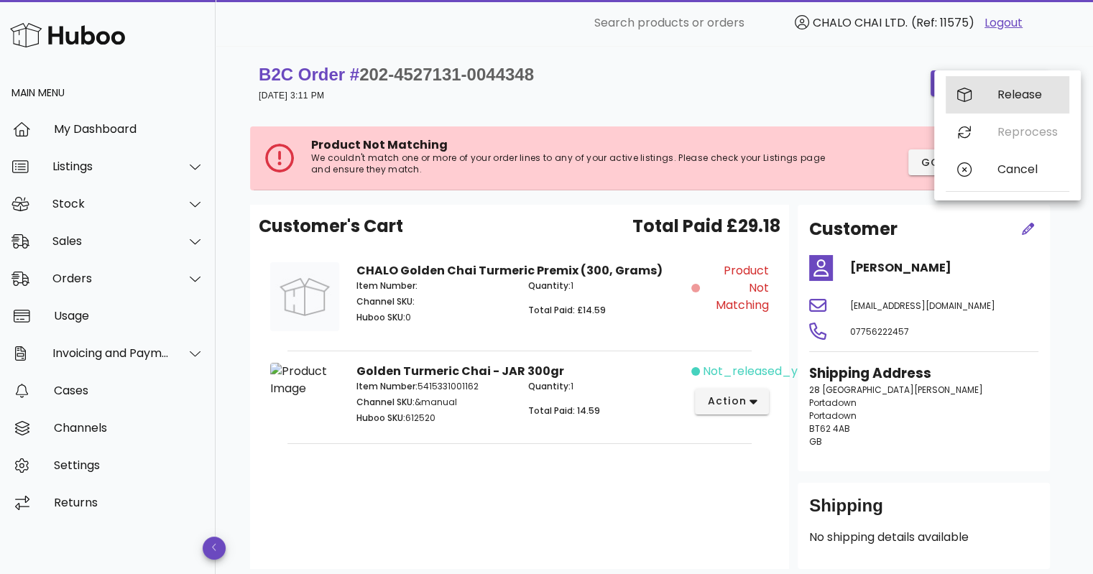
click at [978, 101] on div "Release" at bounding box center [1008, 94] width 124 height 37
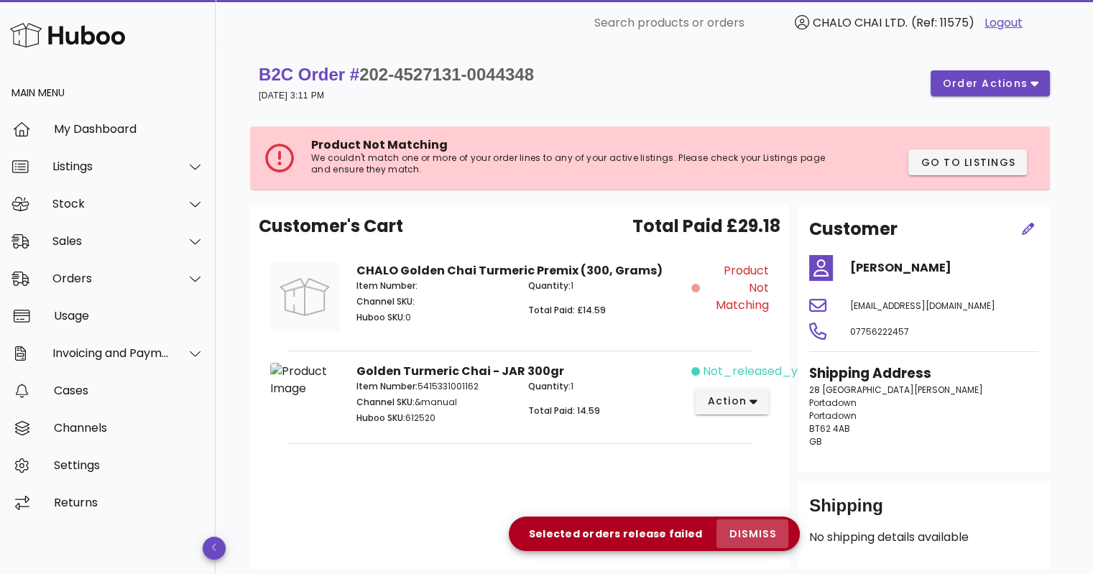
click at [754, 534] on span "dismiss" at bounding box center [752, 534] width 49 height 15
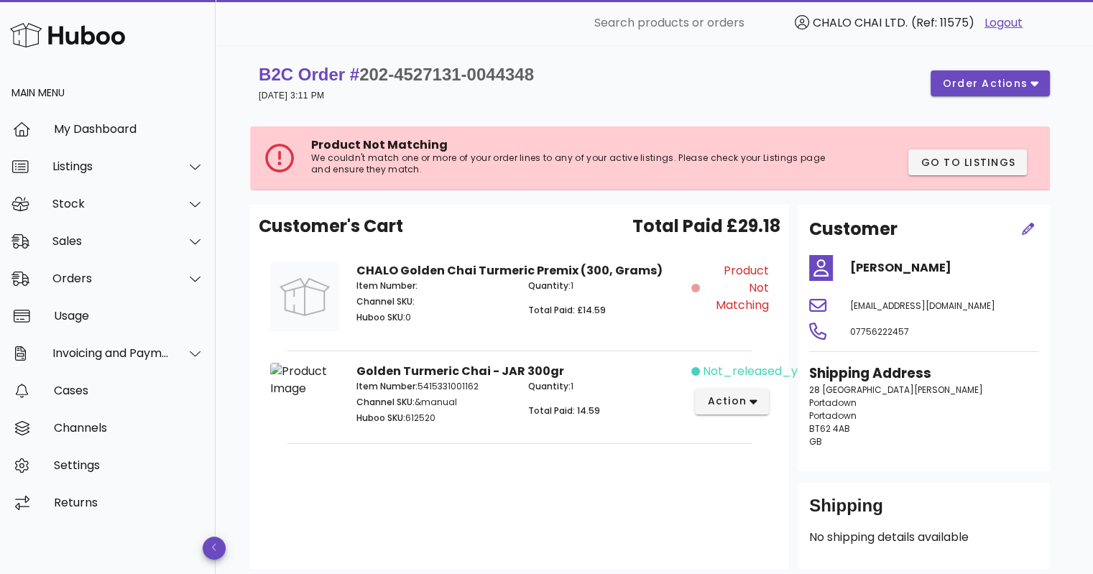
click at [595, 493] on div "Customer's Cart Total Paid £29.18 CHALO Golden Chai Turmeric Premix (300, Grams…" at bounding box center [519, 387] width 539 height 364
click at [311, 341] on div at bounding box center [305, 299] width 86 height 91
click at [85, 247] on div "Sales" at bounding box center [110, 241] width 117 height 14
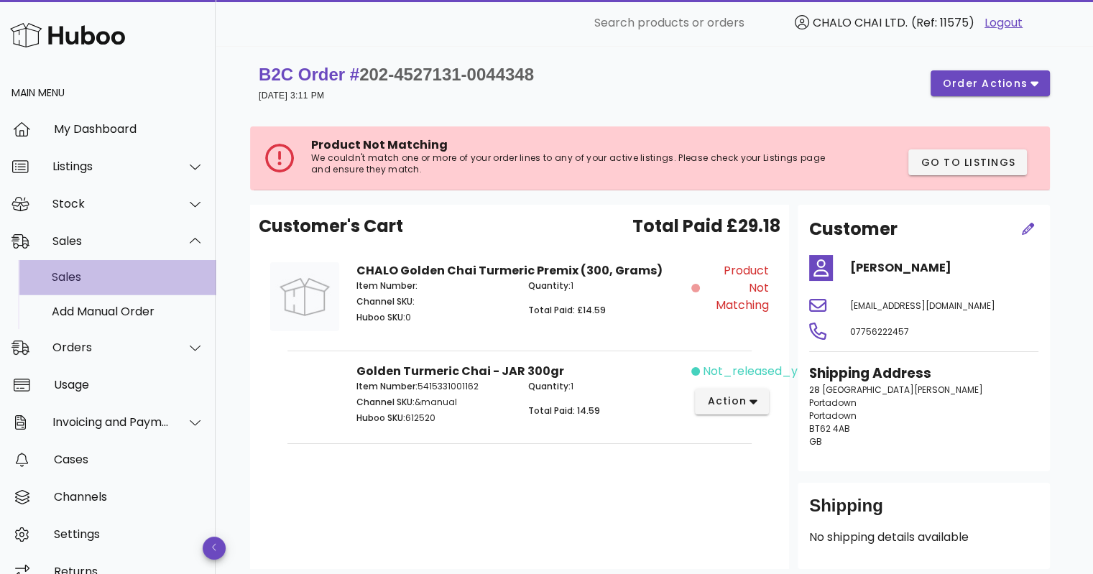
click at [69, 287] on div "Sales" at bounding box center [128, 277] width 152 height 31
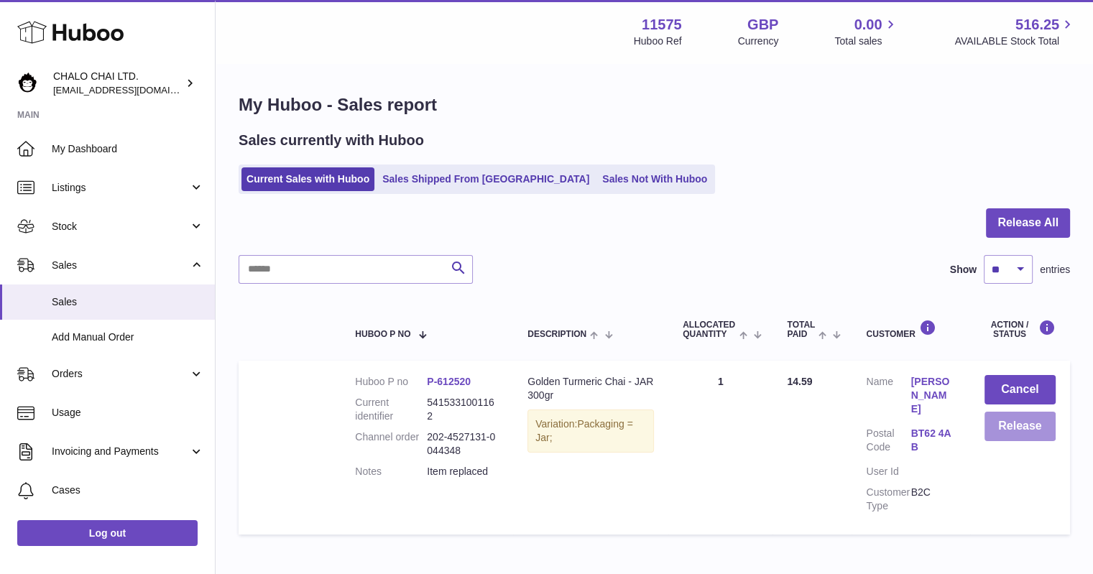
click at [1006, 433] on button "Release" at bounding box center [1020, 426] width 71 height 29
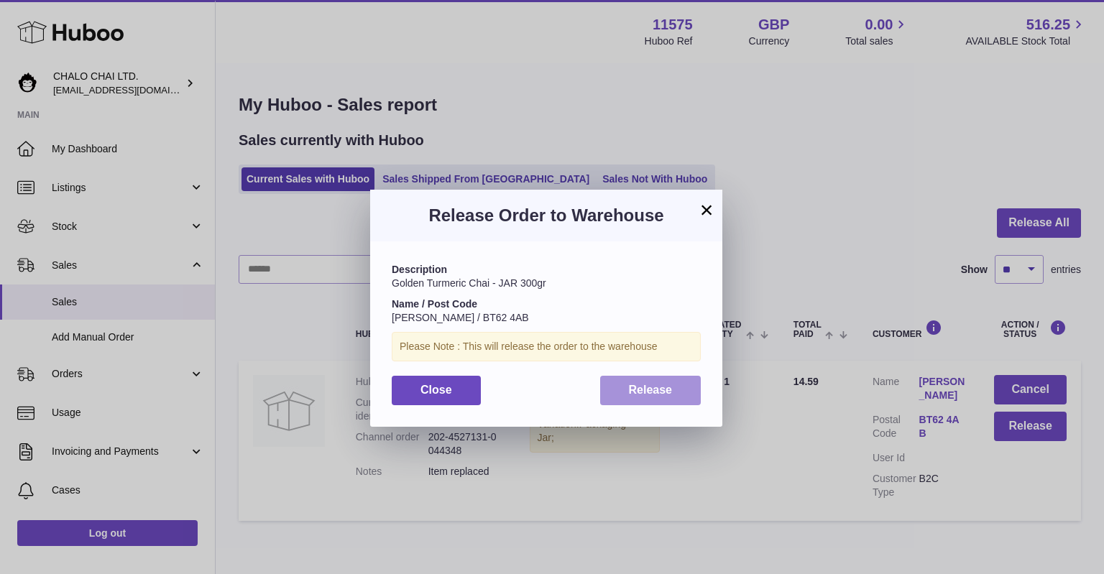
click at [647, 387] on span "Release" at bounding box center [651, 390] width 44 height 12
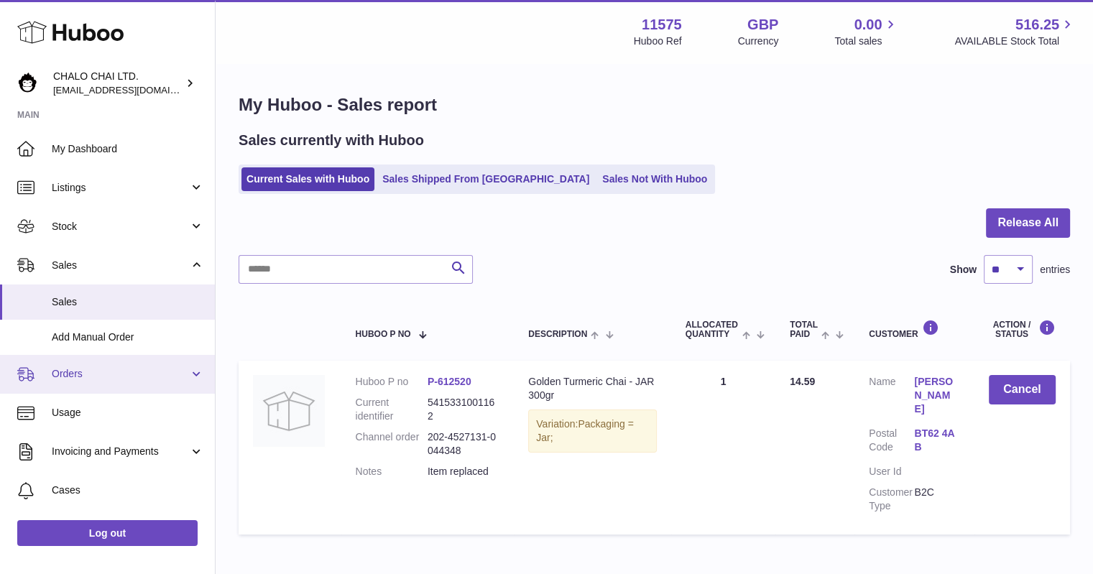
click at [124, 382] on link "Orders" at bounding box center [107, 374] width 215 height 39
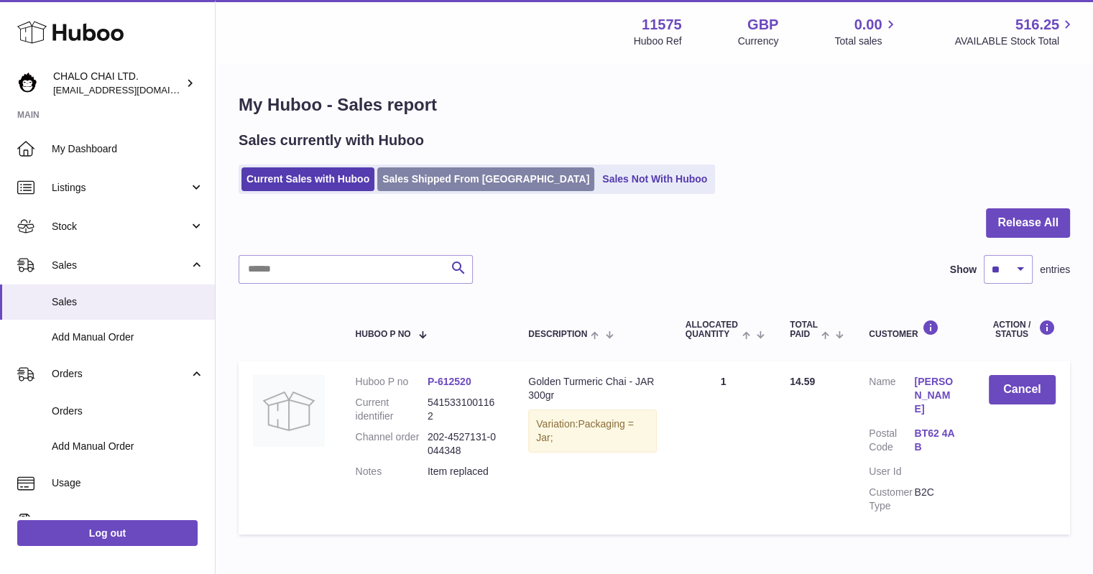
click at [410, 177] on link "Sales Shipped From [GEOGRAPHIC_DATA]" at bounding box center [485, 179] width 217 height 24
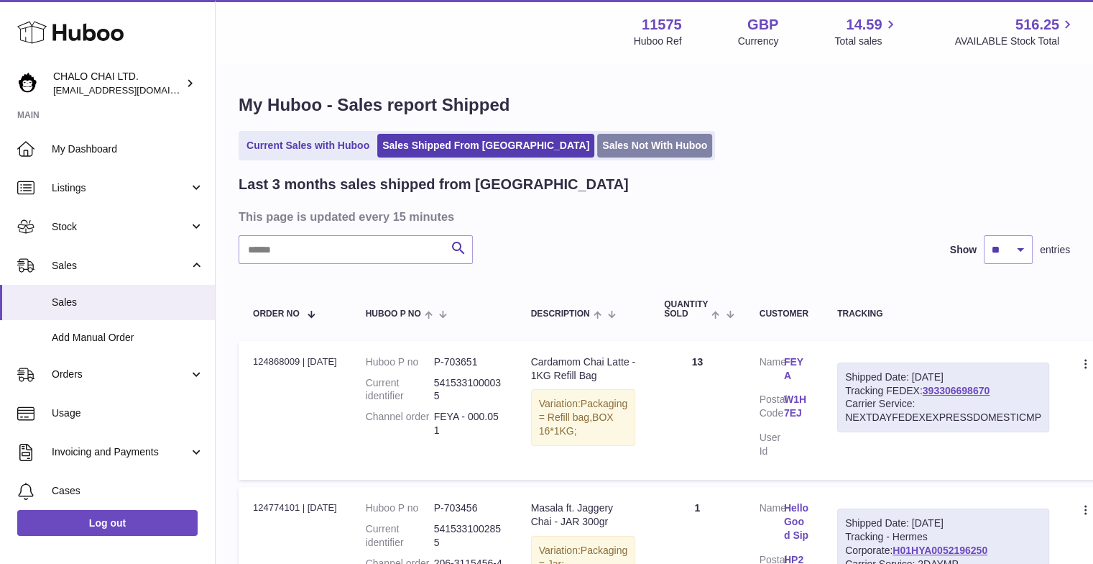
click at [594, 157] on ul "Current Sales with Huboo Sales Shipped From [GEOGRAPHIC_DATA] Sales Not With Hu…" at bounding box center [477, 145] width 477 height 29
click at [597, 145] on link "Sales Not With Huboo" at bounding box center [654, 146] width 115 height 24
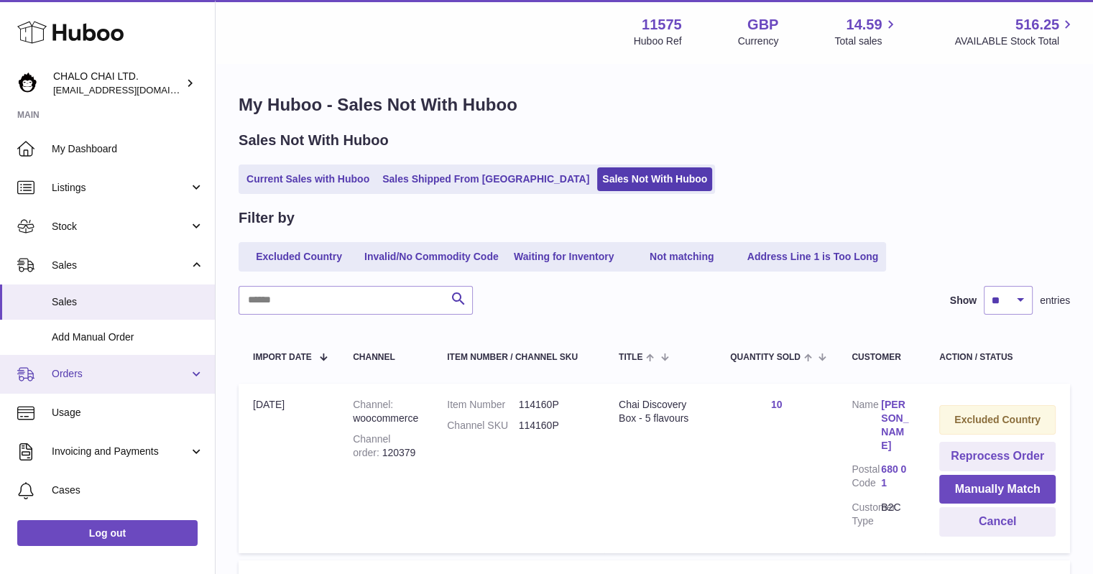
click at [86, 370] on span "Orders" at bounding box center [120, 374] width 137 height 14
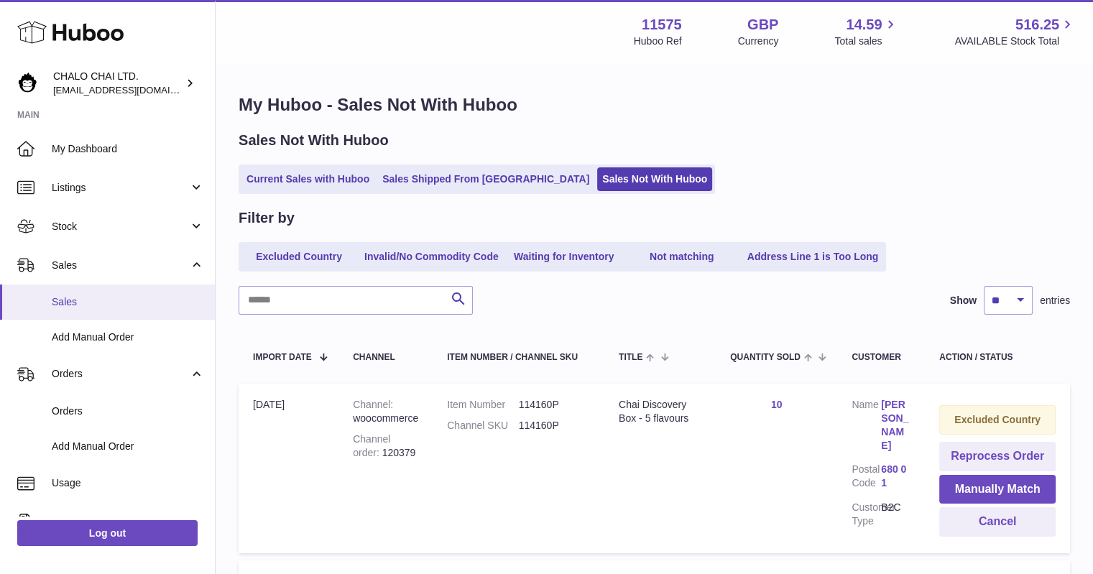
click at [55, 304] on span "Sales" at bounding box center [128, 302] width 152 height 14
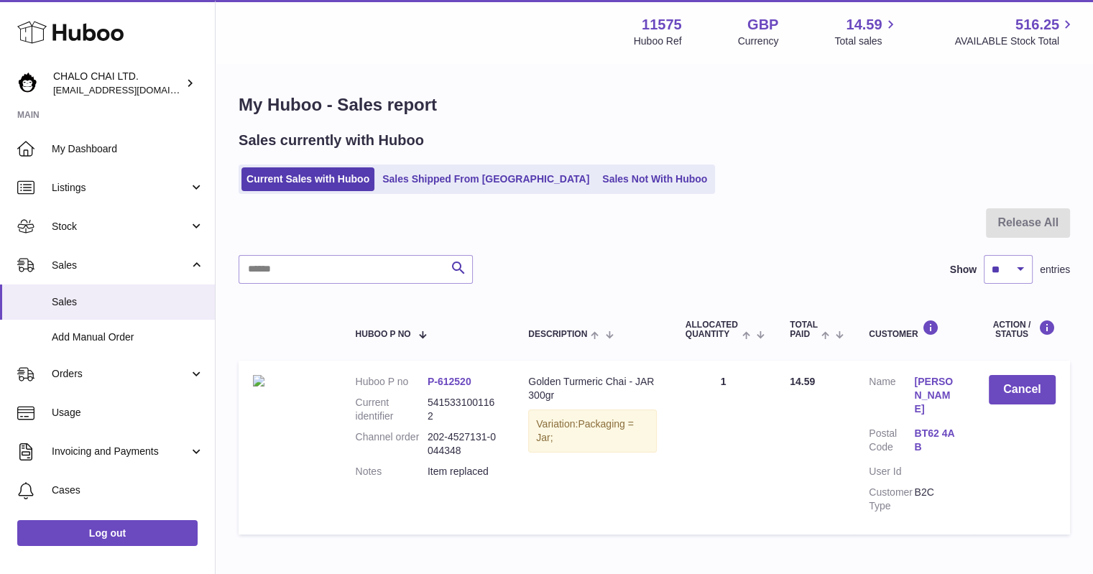
click at [860, 148] on div "Sales currently with Huboo" at bounding box center [655, 140] width 832 height 19
click at [742, 135] on div "Sales currently with Huboo" at bounding box center [655, 140] width 832 height 19
click at [89, 305] on span "Sales" at bounding box center [128, 302] width 152 height 14
click at [311, 173] on link "Current Sales with Huboo" at bounding box center [308, 179] width 133 height 24
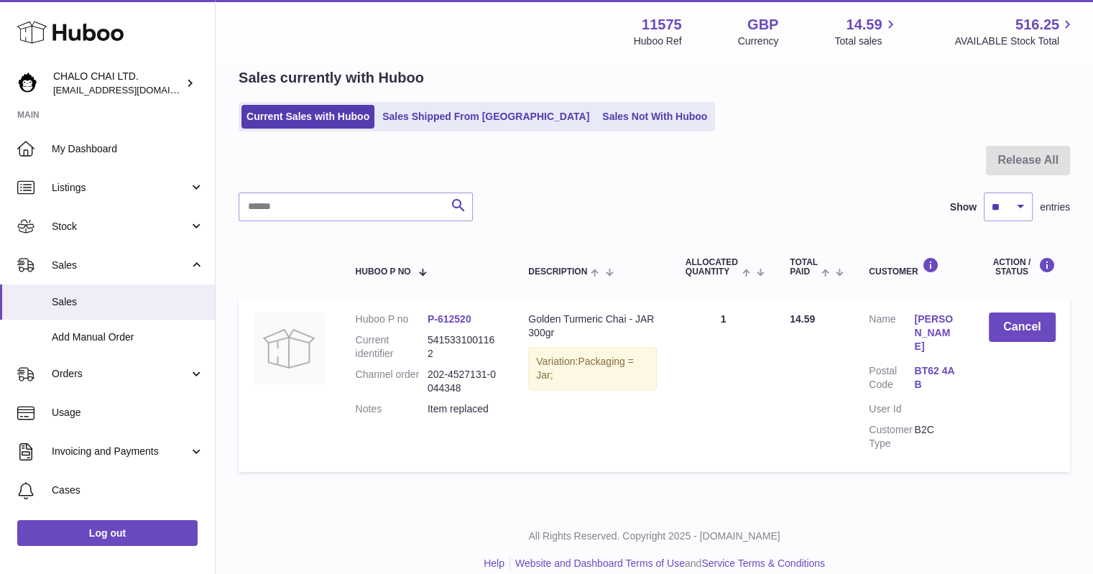
click at [855, 129] on div "Current Sales with Huboo Sales Shipped From Huboo Sales Not With Huboo" at bounding box center [655, 116] width 832 height 29
click at [405, 116] on link "Sales Shipped From [GEOGRAPHIC_DATA]" at bounding box center [485, 117] width 217 height 24
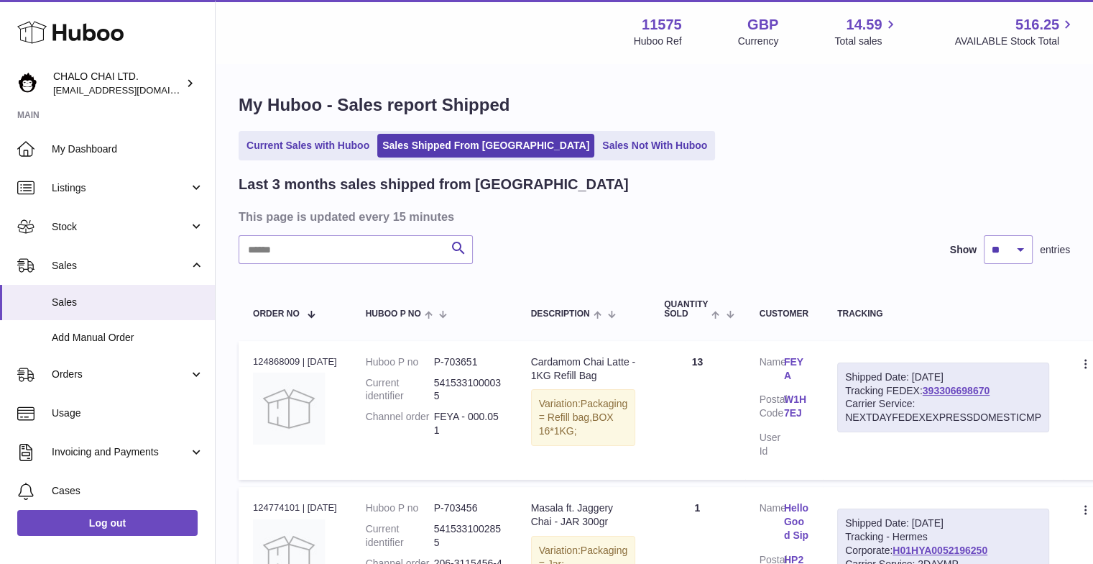
click at [371, 258] on input "text" at bounding box center [356, 249] width 234 height 29
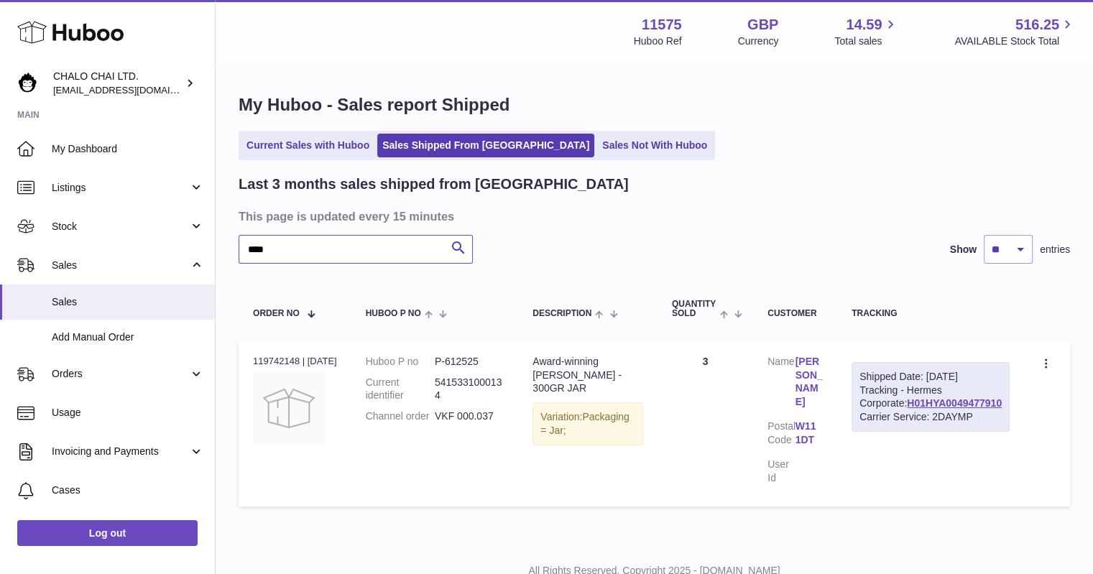
type input "****"
click at [943, 384] on div "Shipped Date: 25th Jun 2025" at bounding box center [931, 377] width 142 height 14
click at [976, 380] on div "Shipped Date: 25th Jun 2025" at bounding box center [931, 377] width 142 height 14
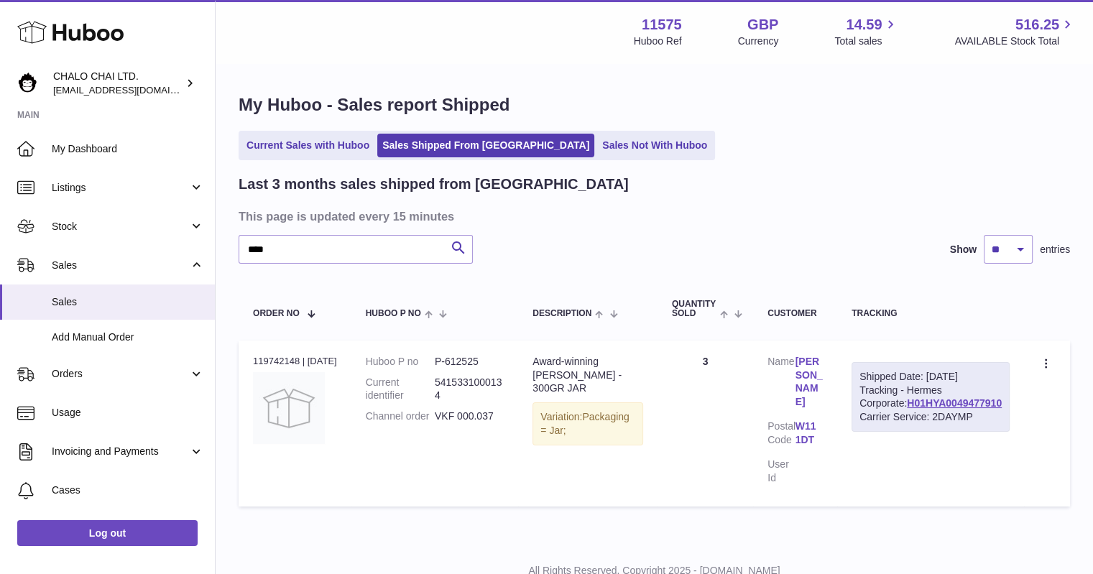
click at [976, 380] on div "Shipped Date: 25th Jun 2025" at bounding box center [931, 377] width 142 height 14
click at [840, 225] on div "Last 3 months sales shipped from Huboo This page is updated every 15 minutes **…" at bounding box center [655, 344] width 832 height 339
click at [377, 257] on input "****" at bounding box center [356, 249] width 234 height 29
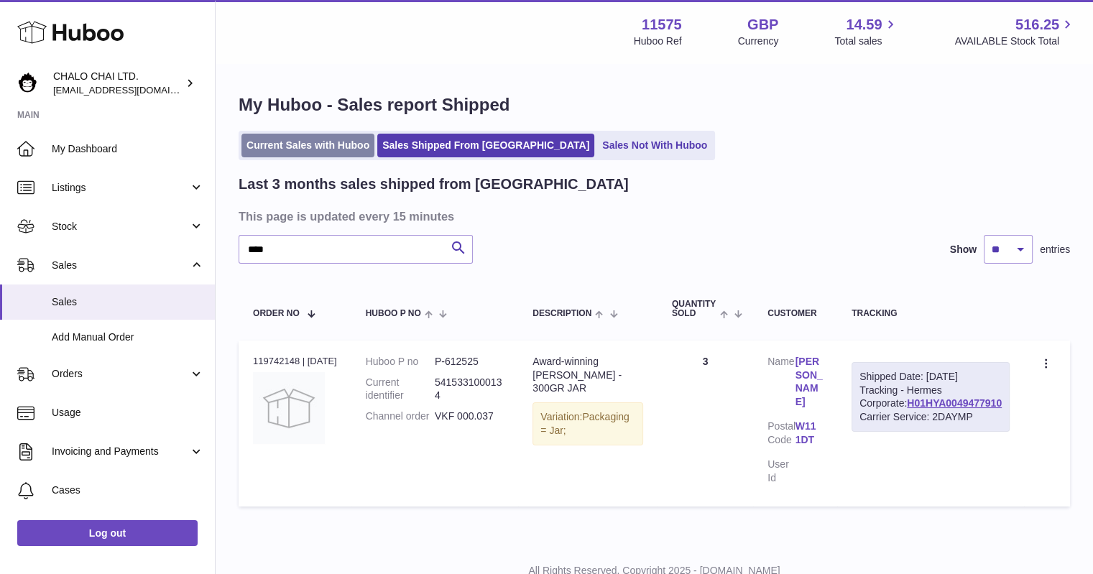
click at [290, 148] on link "Current Sales with Huboo" at bounding box center [308, 146] width 133 height 24
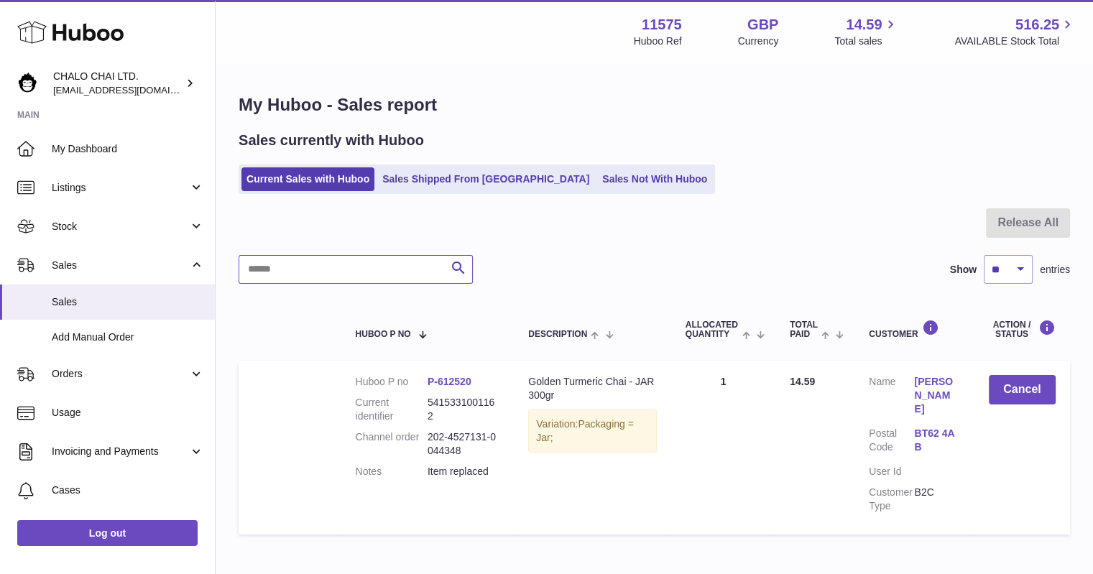
click at [305, 272] on input "text" at bounding box center [356, 269] width 234 height 29
type input "****"
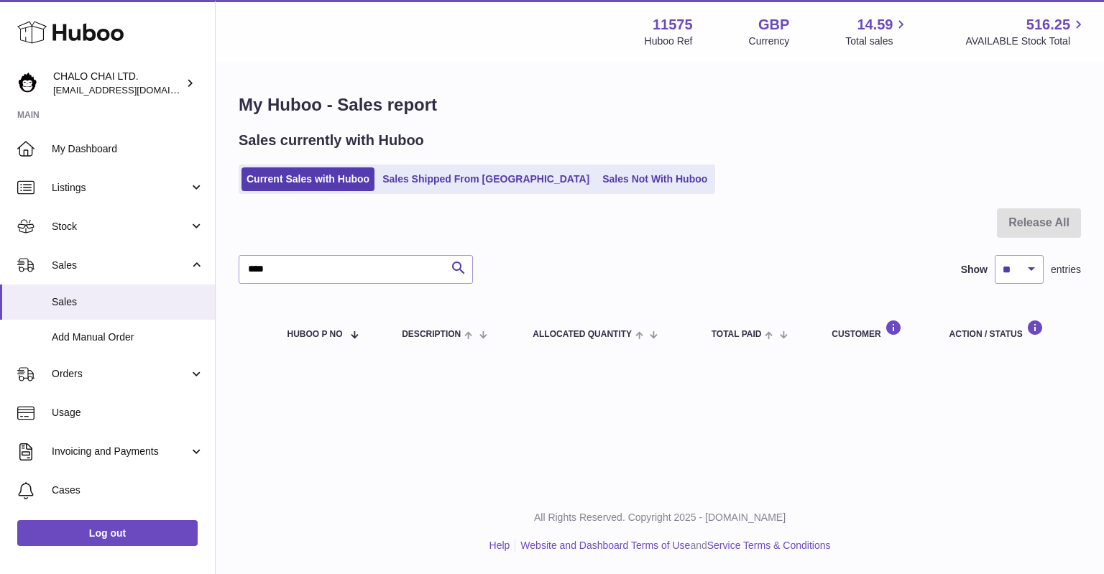
click at [807, 252] on div at bounding box center [660, 231] width 842 height 47
click at [597, 178] on link "Sales Not With Huboo" at bounding box center [654, 179] width 115 height 24
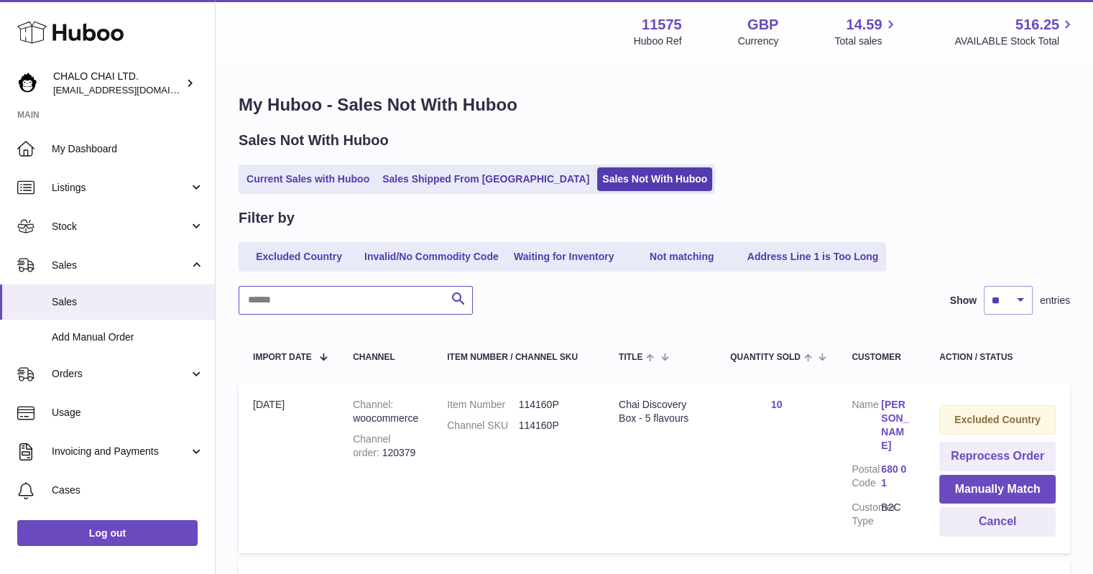
click at [327, 295] on input "text" at bounding box center [356, 300] width 234 height 29
type input "****"
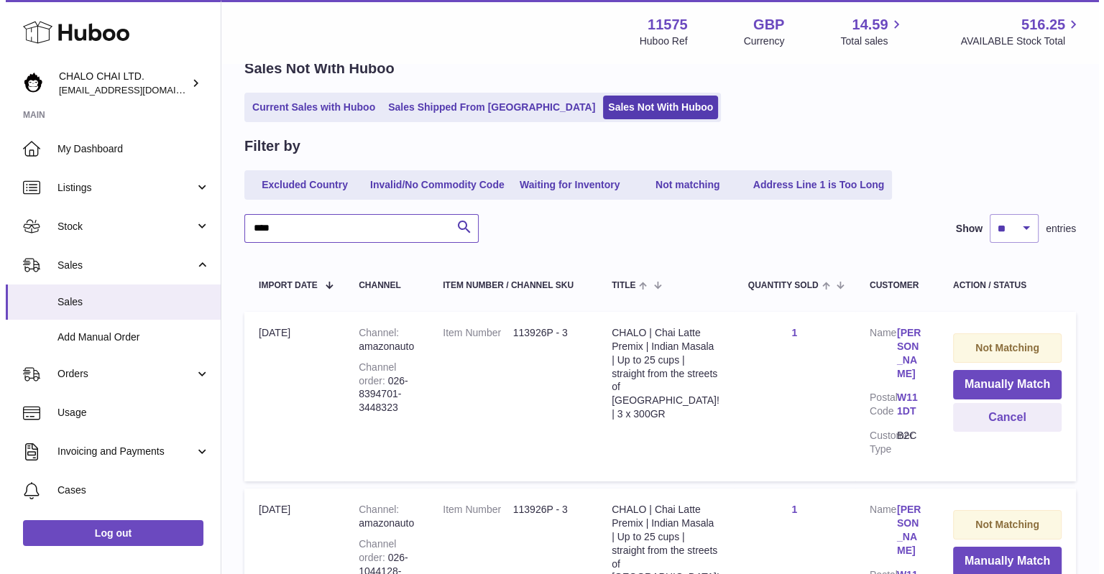
scroll to position [144, 0]
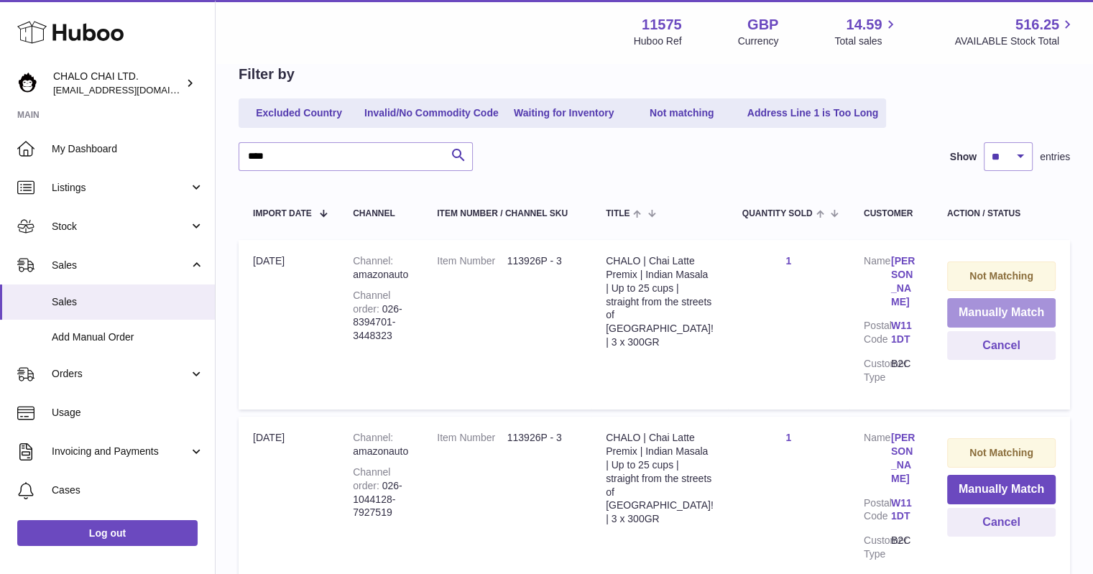
click at [1013, 306] on button "Manually Match" at bounding box center [1001, 312] width 109 height 29
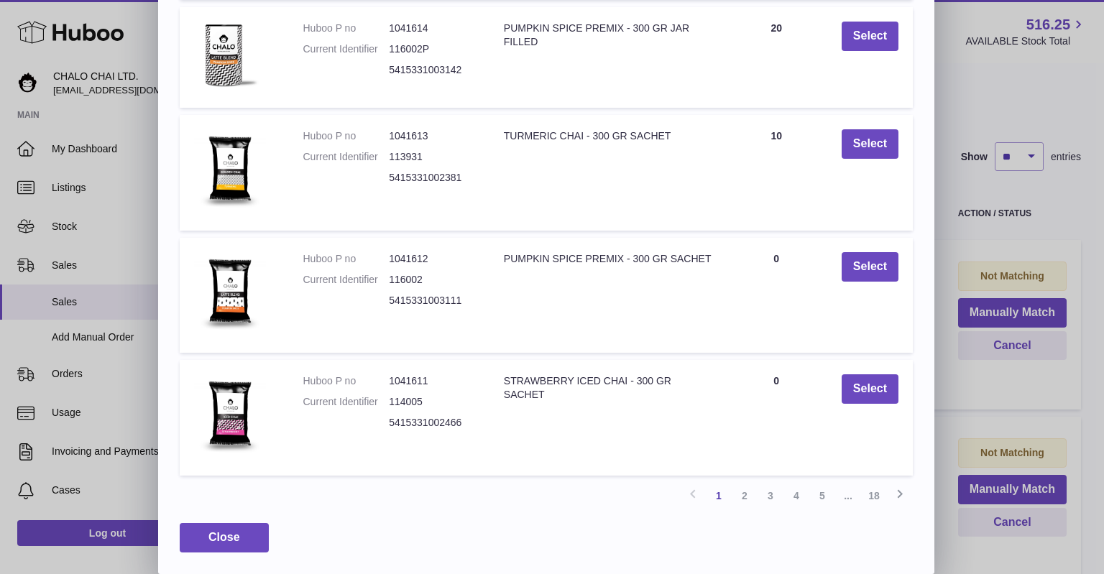
scroll to position [0, 0]
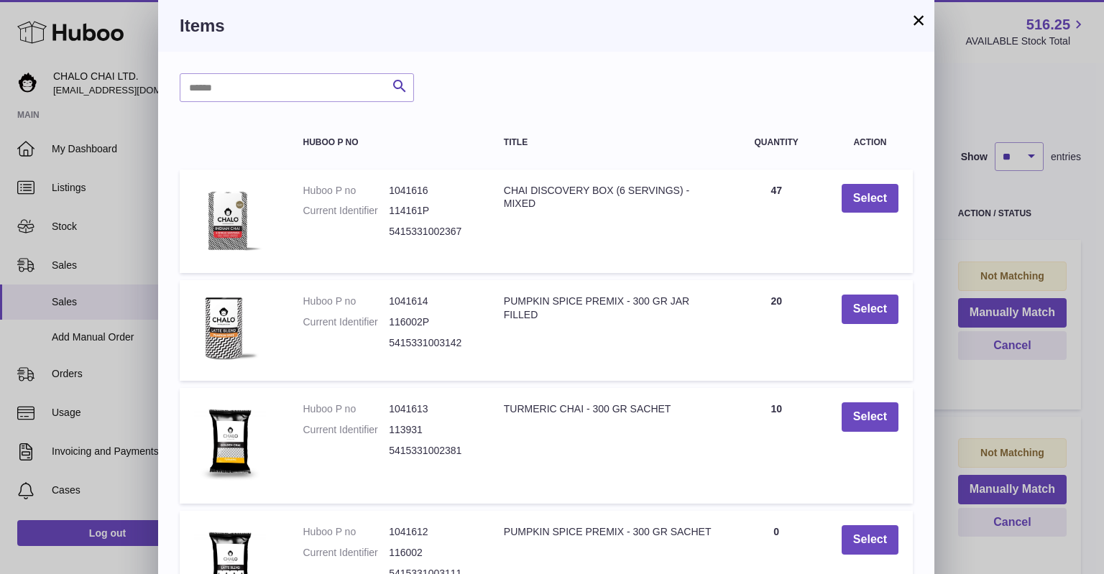
click at [923, 22] on button "×" at bounding box center [918, 20] width 17 height 17
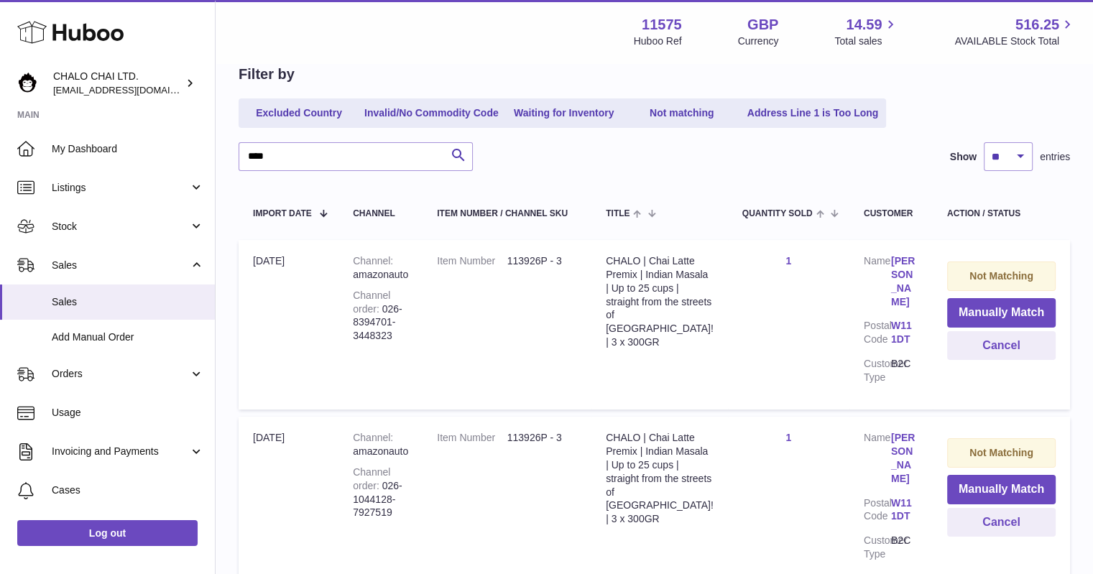
click at [644, 349] on div "CHALO | Chai Latte Premix | Indian Masala | Up to 25 cups | straight from the s…" at bounding box center [660, 301] width 108 height 95
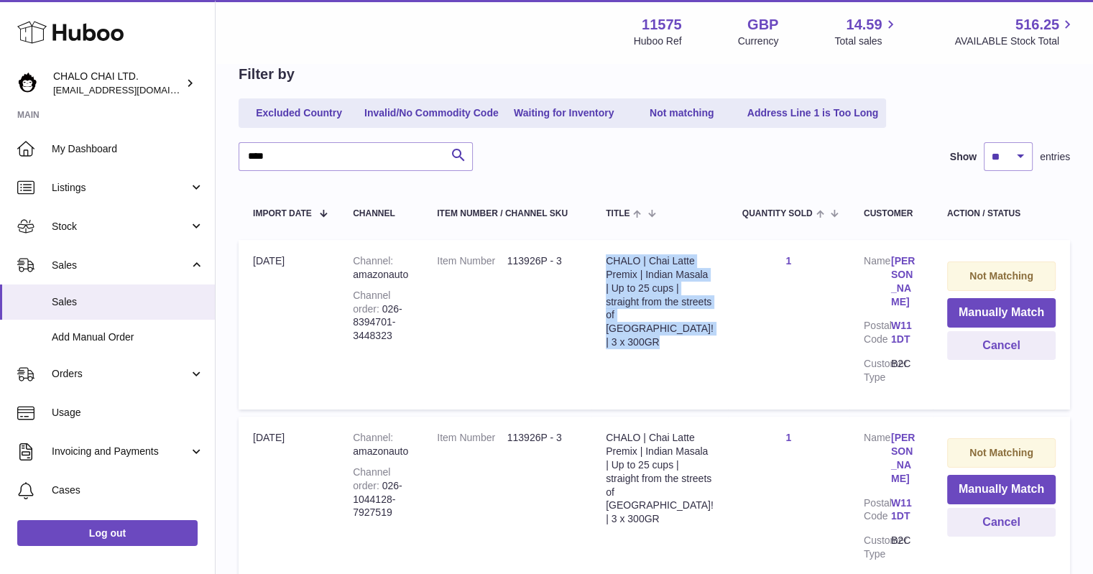
click at [644, 349] on div "CHALO | Chai Latte Premix | Indian Masala | Up to 25 cups | straight from the s…" at bounding box center [660, 301] width 108 height 95
click at [1002, 309] on button "Manually Match" at bounding box center [1001, 312] width 109 height 29
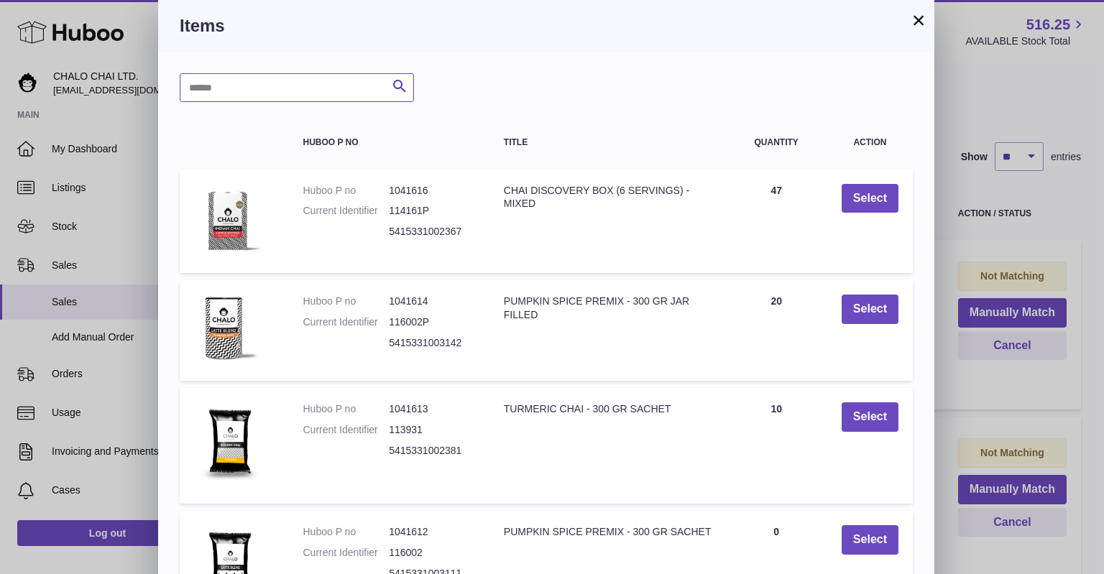
click at [296, 93] on input "text" at bounding box center [297, 87] width 234 height 29
click at [296, 93] on input "******" at bounding box center [297, 87] width 234 height 29
type input "******"
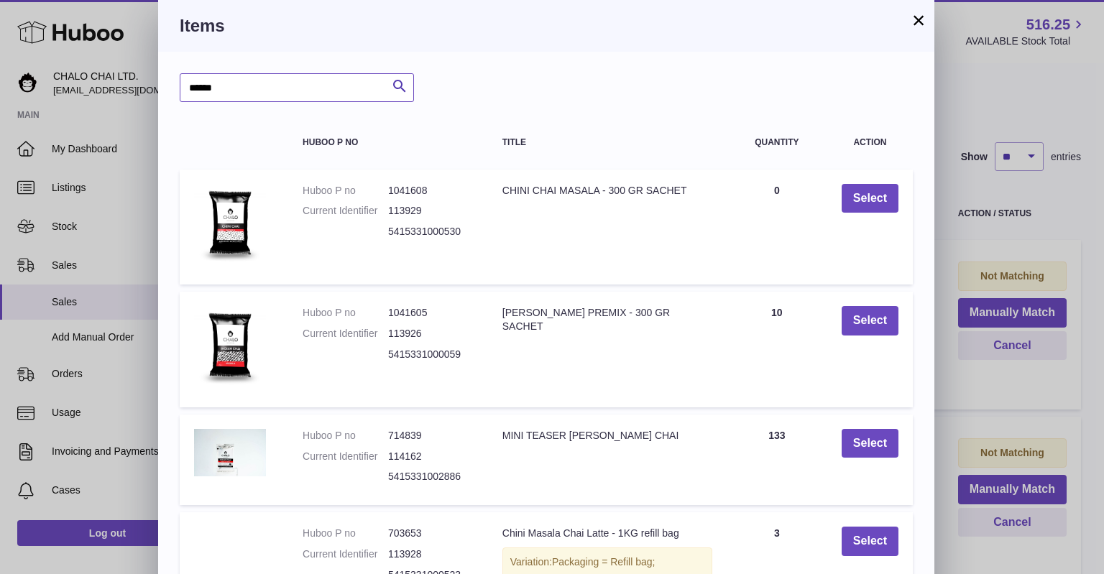
scroll to position [216, 0]
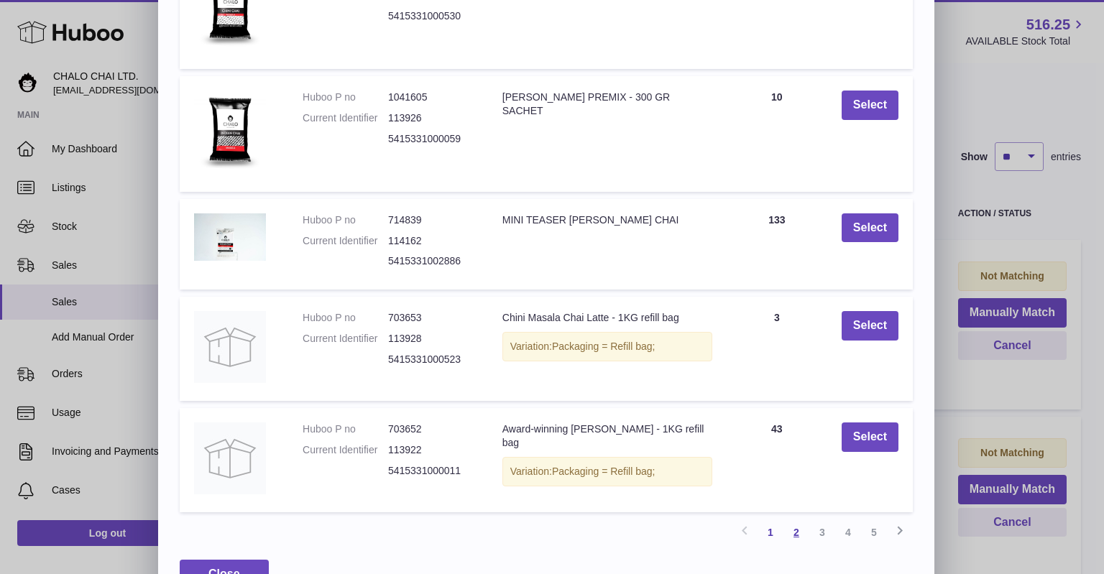
click at [794, 529] on link "2" at bounding box center [796, 533] width 26 height 26
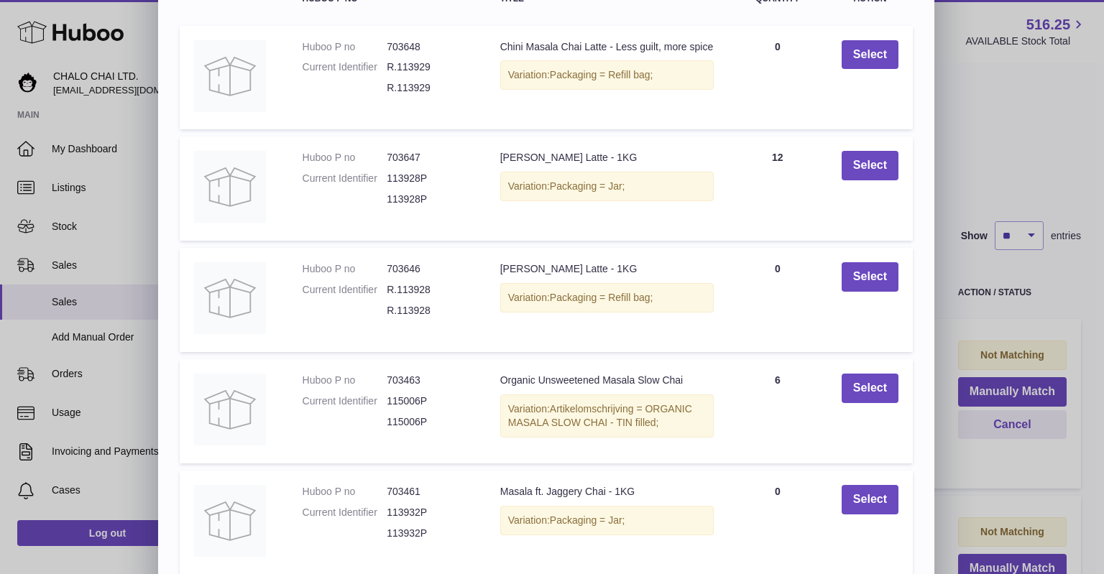
scroll to position [244, 0]
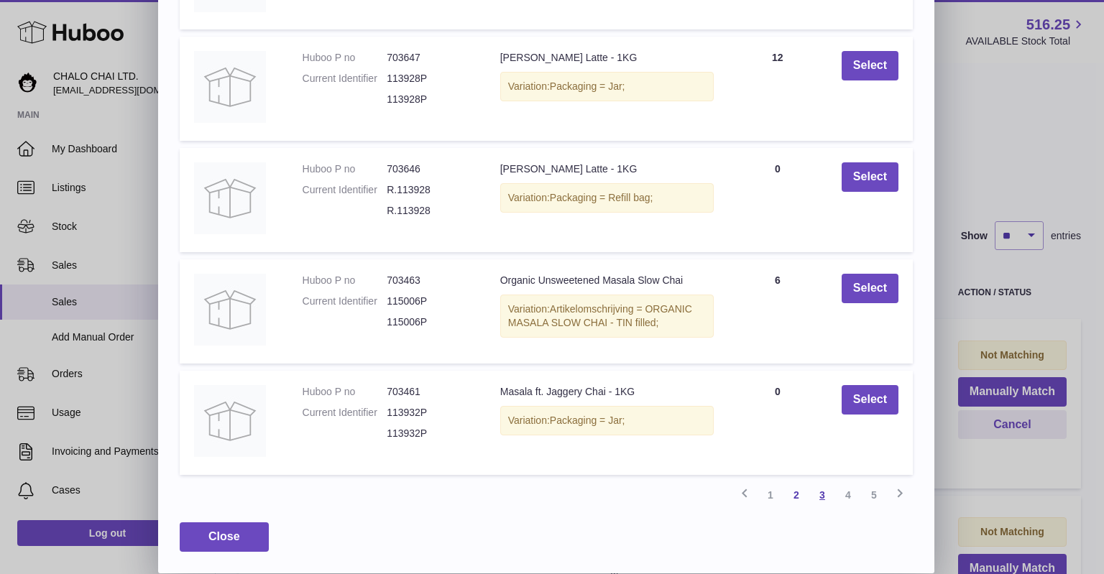
click at [821, 497] on link "3" at bounding box center [822, 495] width 26 height 26
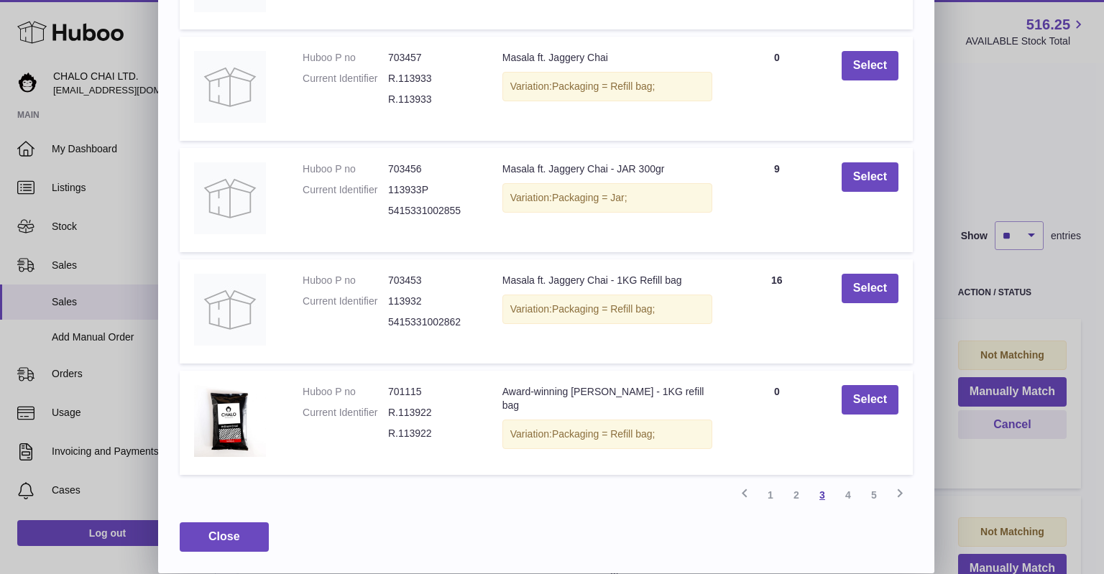
click at [819, 497] on link "3" at bounding box center [822, 495] width 26 height 26
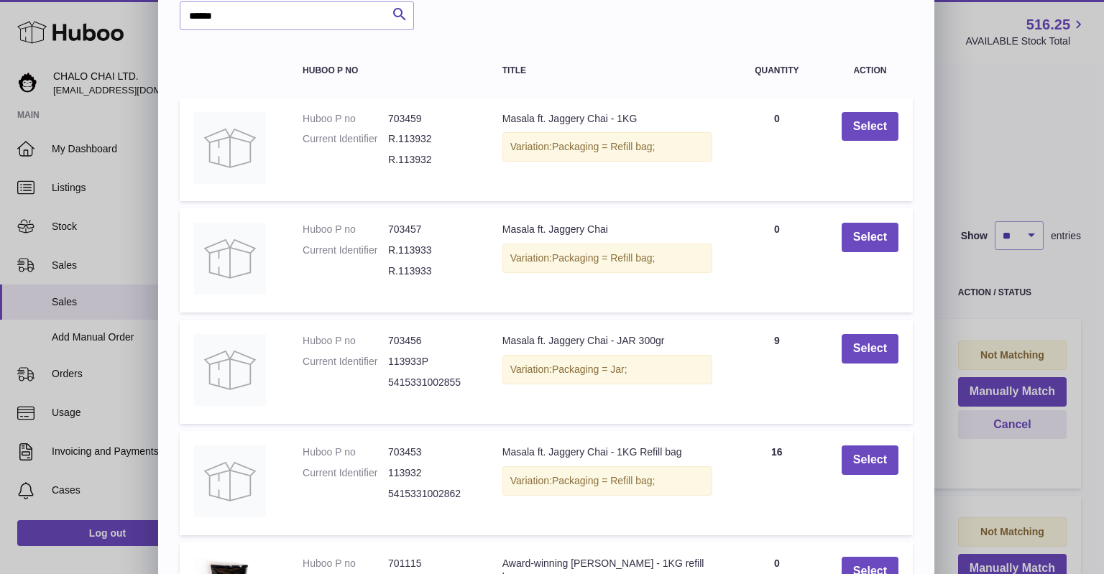
scroll to position [216, 0]
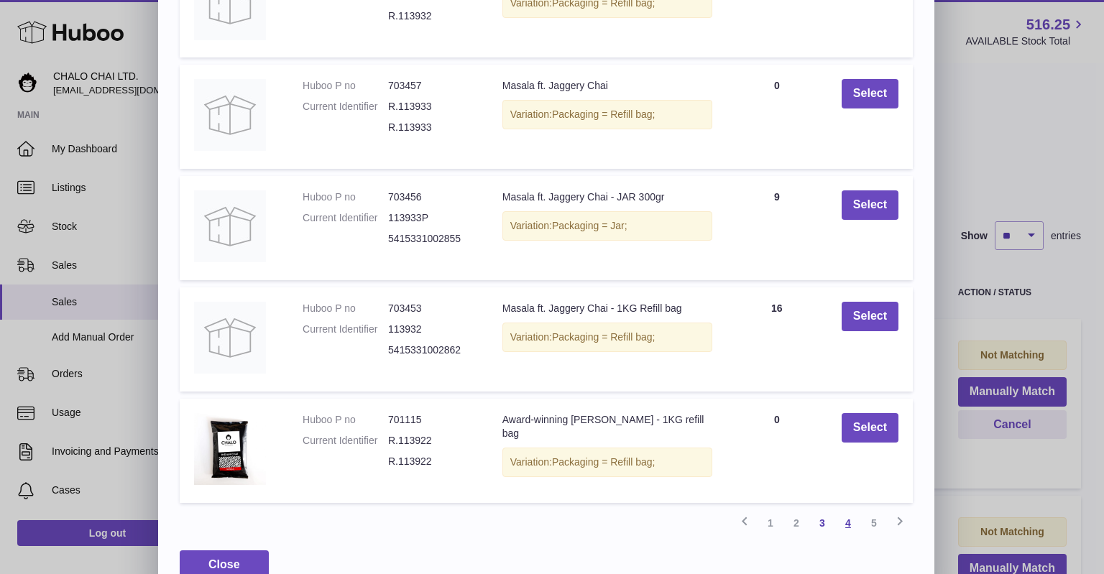
click at [840, 524] on link "4" at bounding box center [848, 523] width 26 height 26
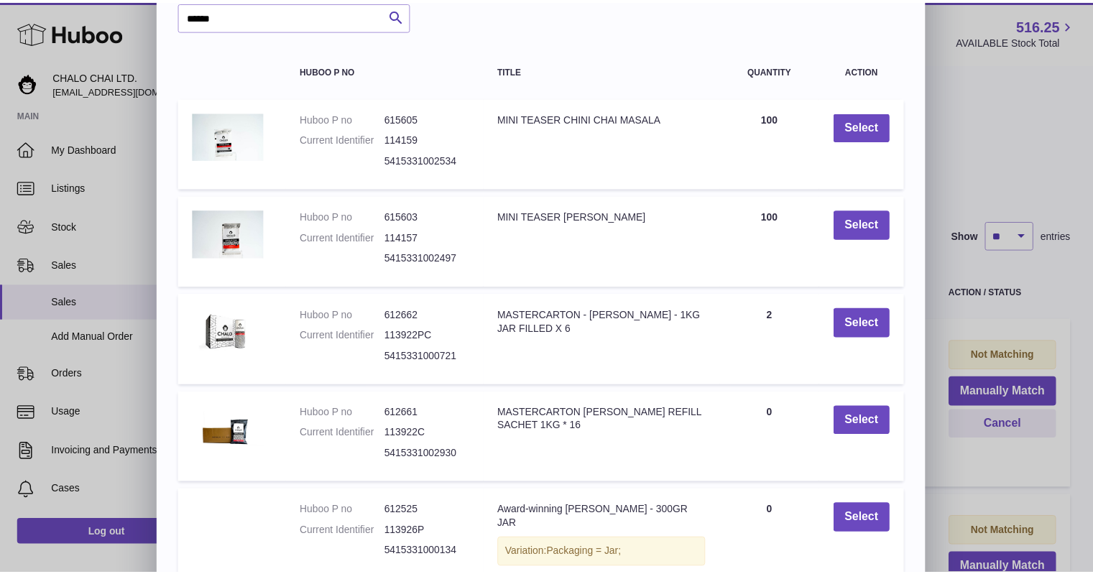
scroll to position [144, 0]
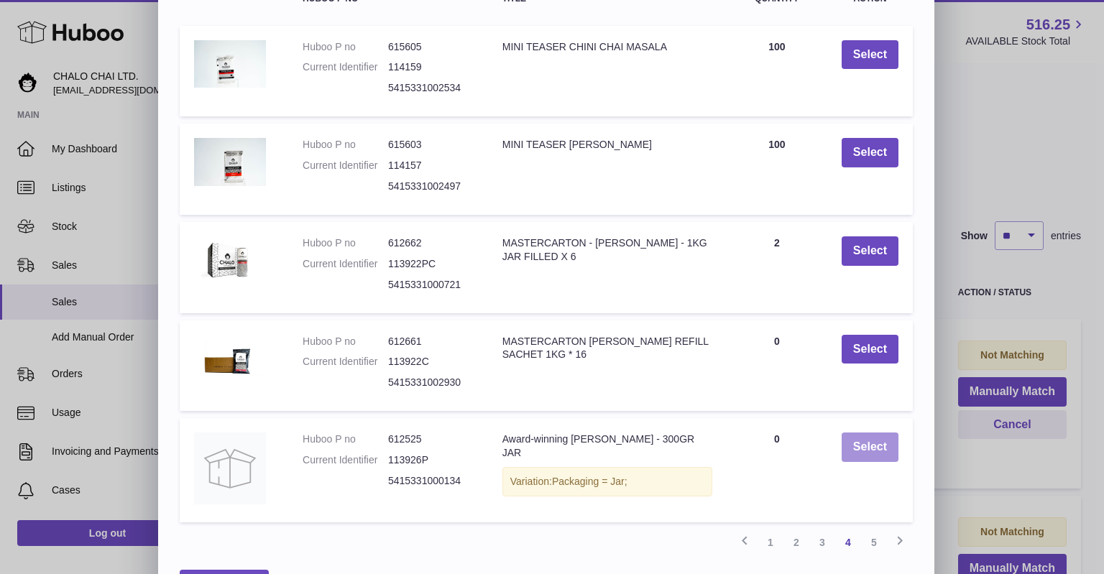
click at [882, 450] on button "Select" at bounding box center [870, 447] width 57 height 29
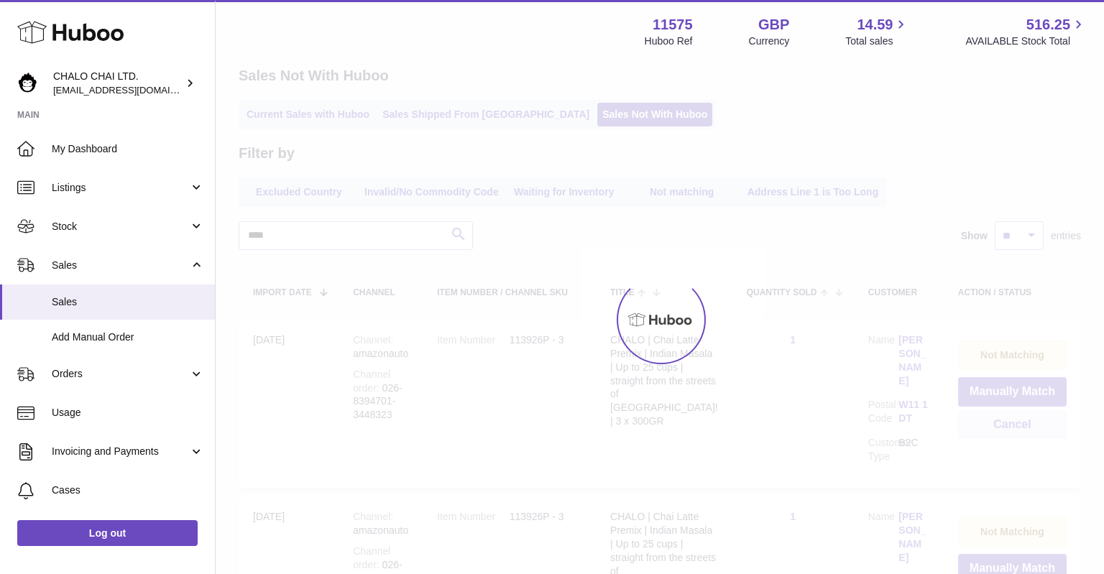
scroll to position [0, 0]
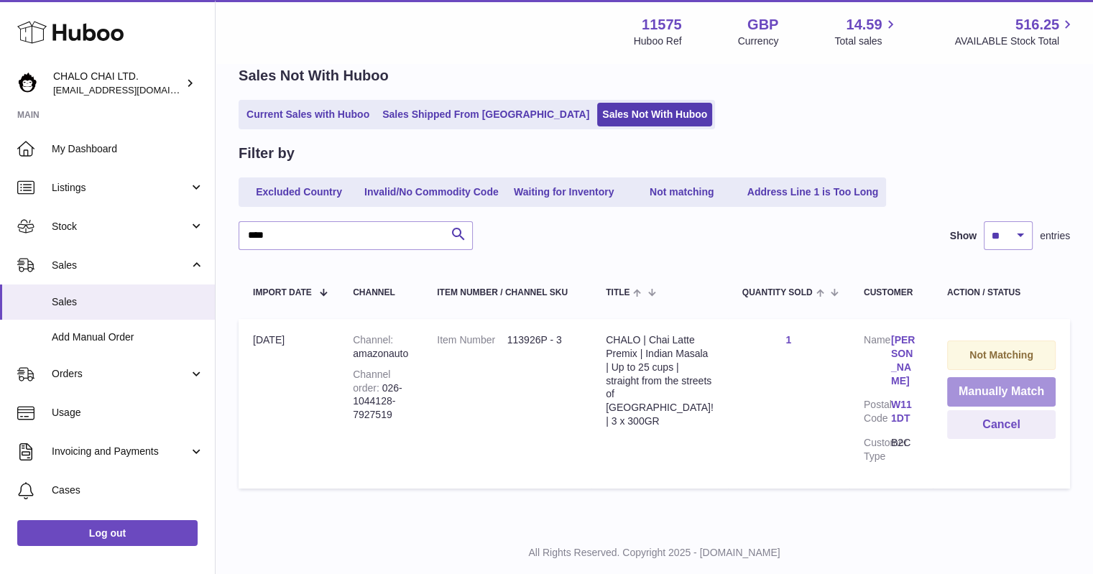
click at [995, 385] on button "Manually Match" at bounding box center [1001, 391] width 109 height 29
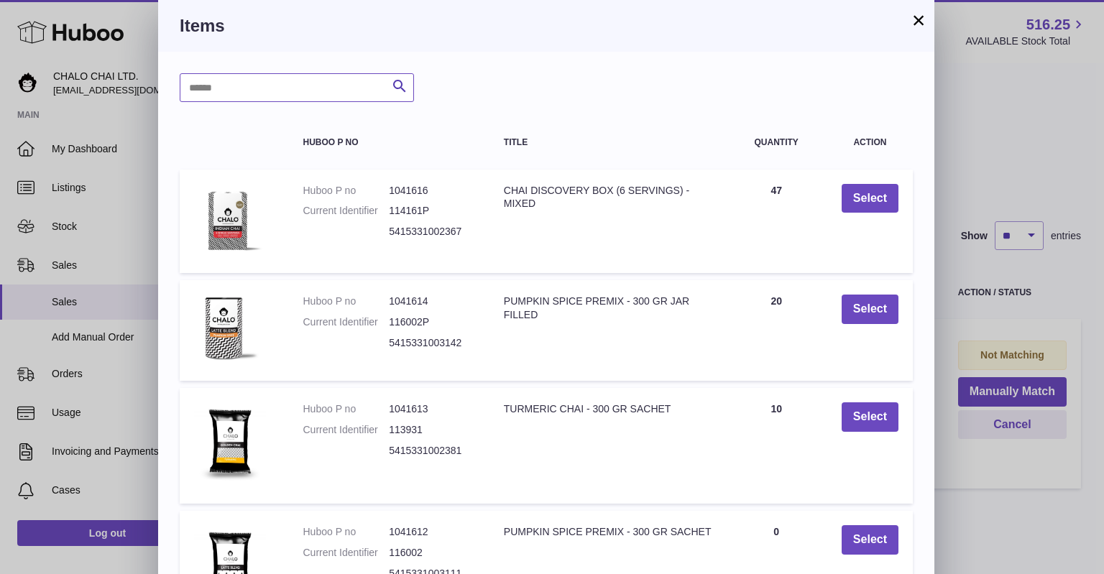
click at [309, 86] on input "text" at bounding box center [297, 87] width 234 height 29
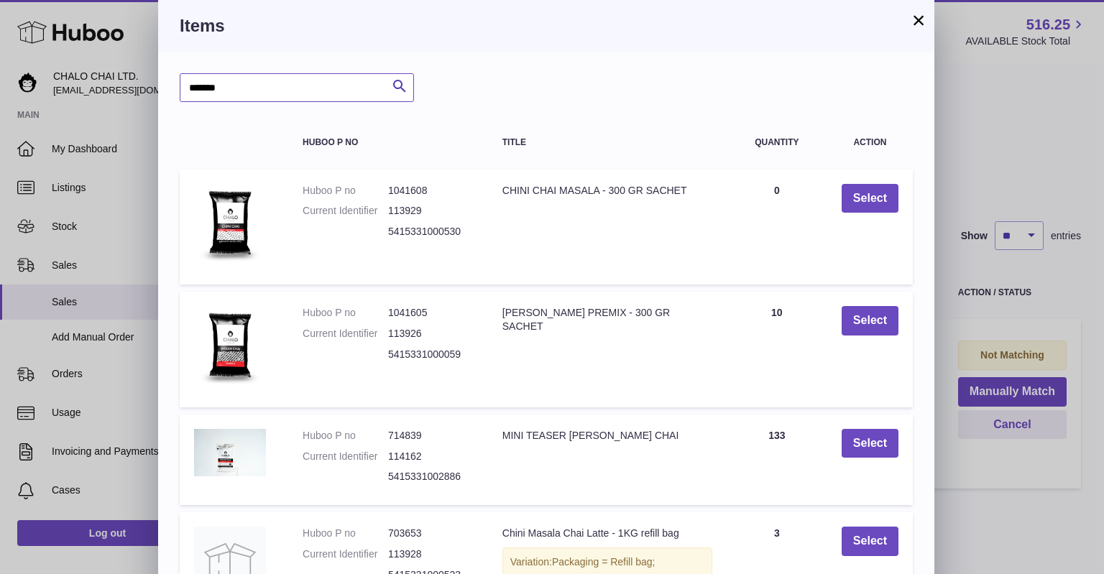
click at [299, 82] on input "******" at bounding box center [297, 87] width 234 height 29
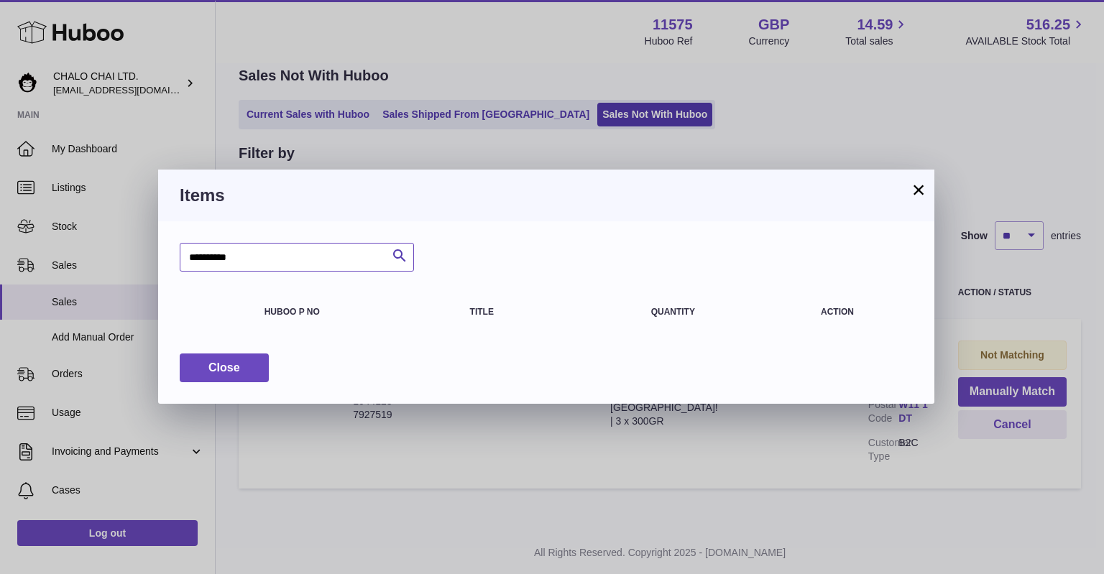
click at [313, 262] on input "**********" at bounding box center [297, 257] width 234 height 29
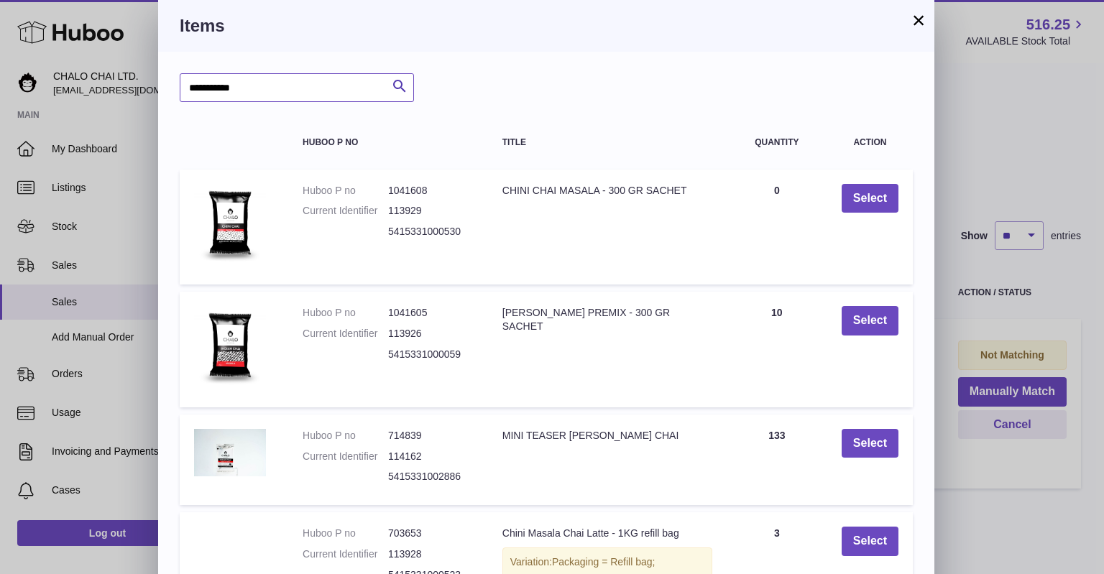
click at [303, 94] on input "**********" at bounding box center [297, 87] width 234 height 29
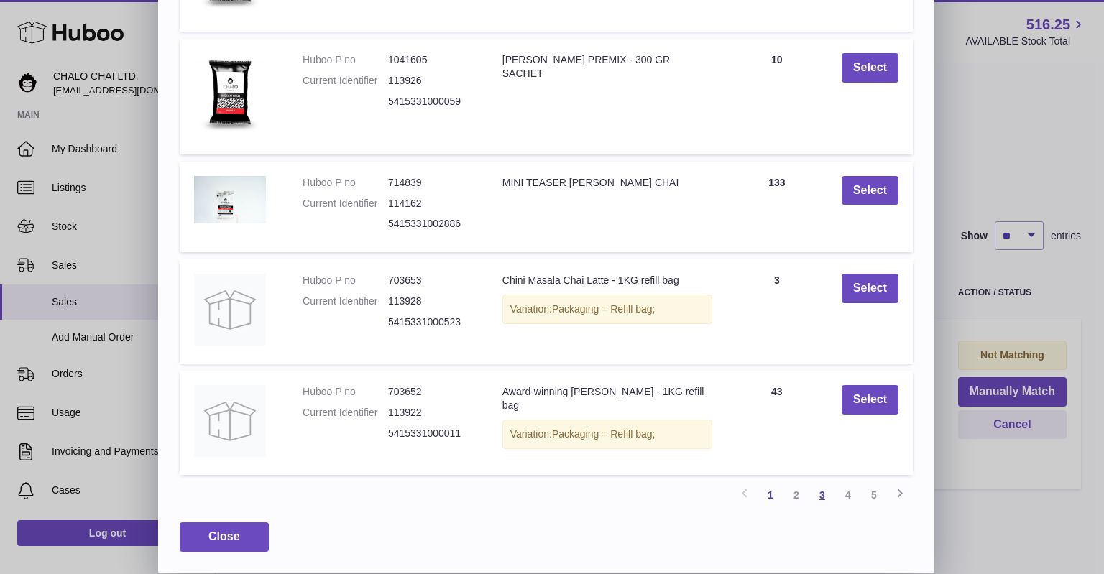
type input "******"
click at [832, 489] on link "3" at bounding box center [822, 495] width 26 height 26
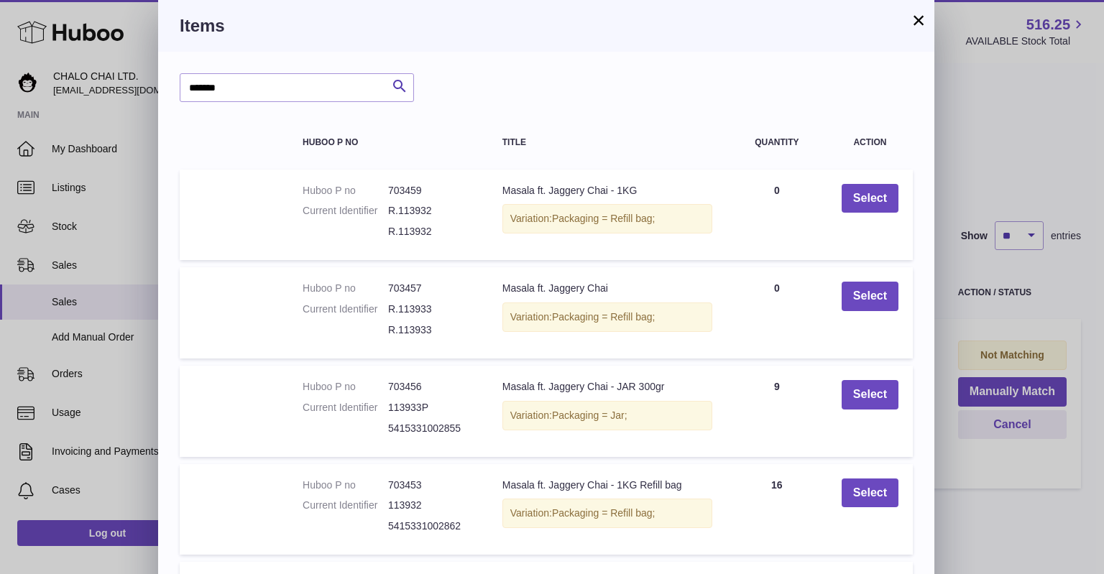
scroll to position [190, 0]
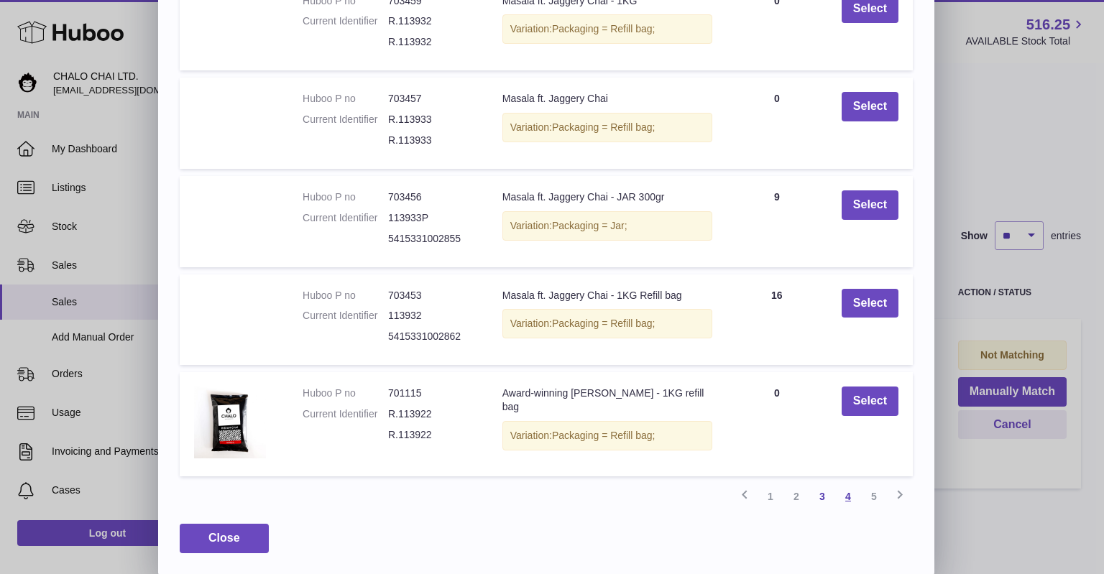
click at [845, 492] on link "4" at bounding box center [848, 497] width 26 height 26
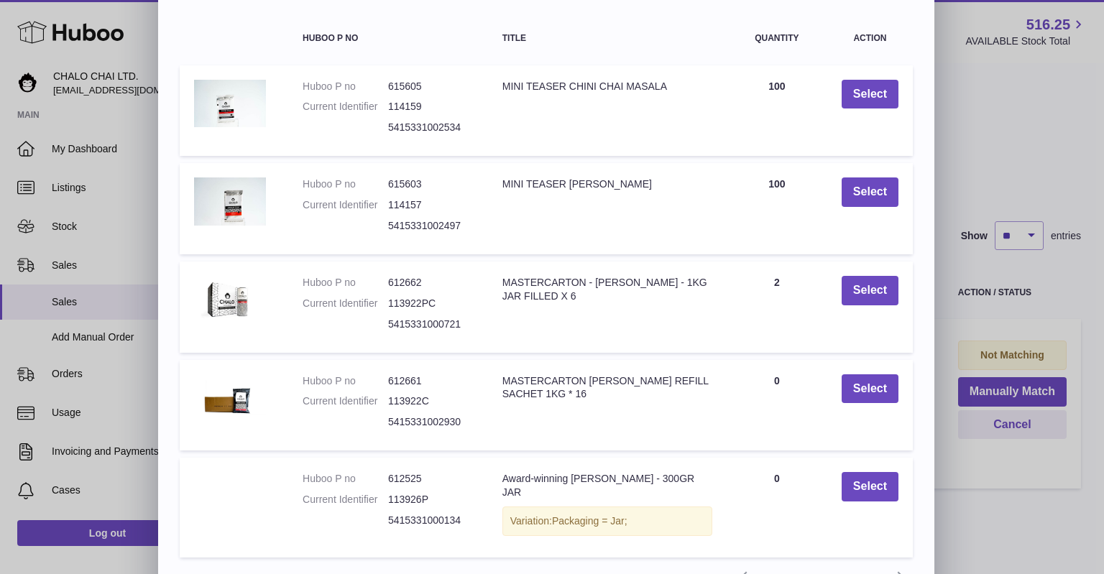
scroll to position [176, 0]
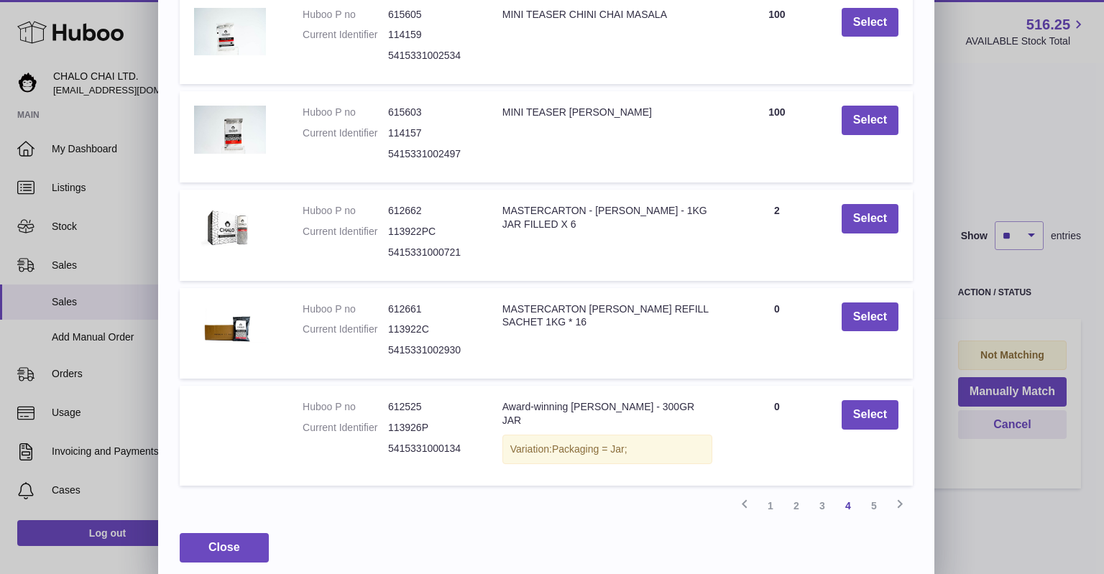
click at [244, 421] on td at bounding box center [234, 436] width 109 height 100
click at [876, 497] on link "5" at bounding box center [874, 506] width 26 height 26
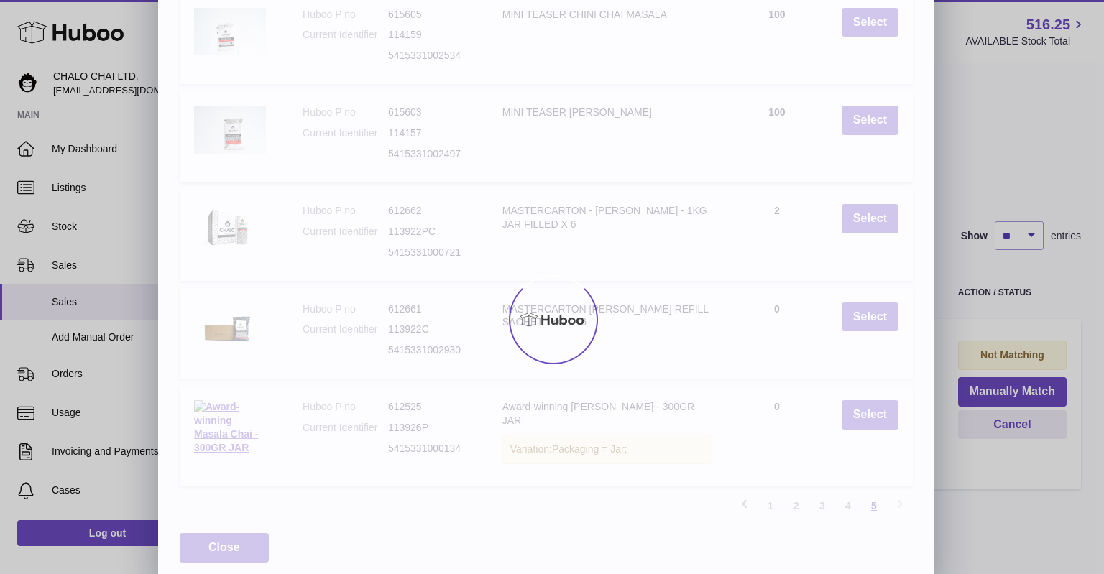
scroll to position [0, 0]
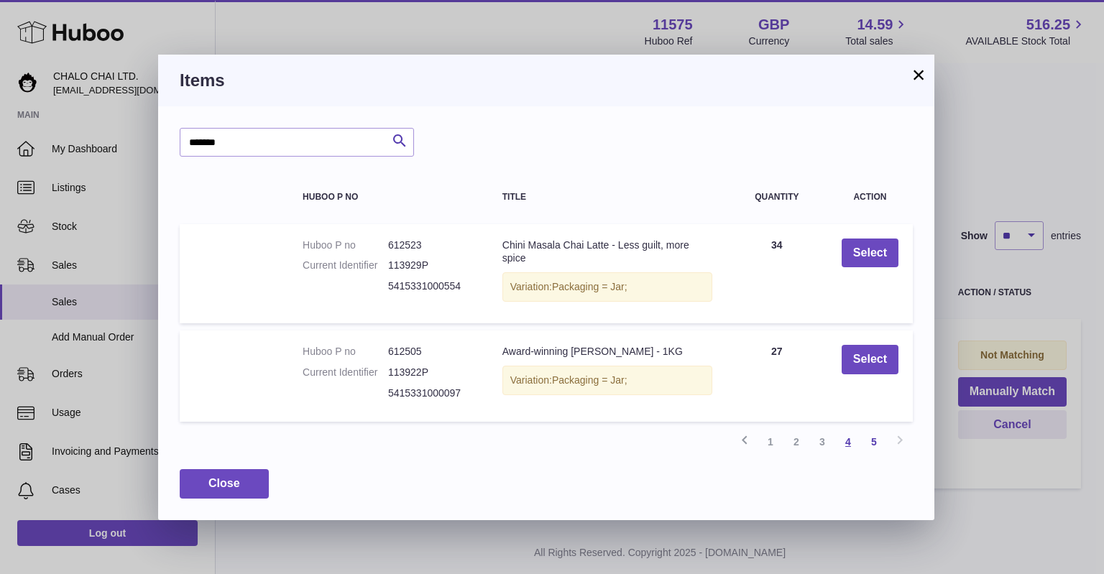
click at [843, 442] on link "4" at bounding box center [848, 442] width 26 height 26
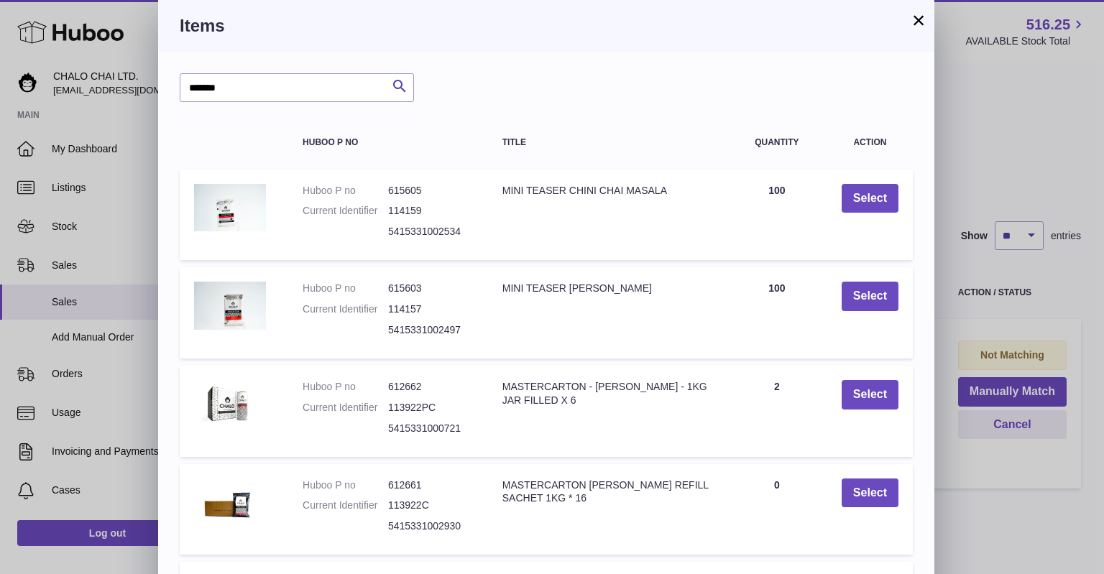
scroll to position [176, 0]
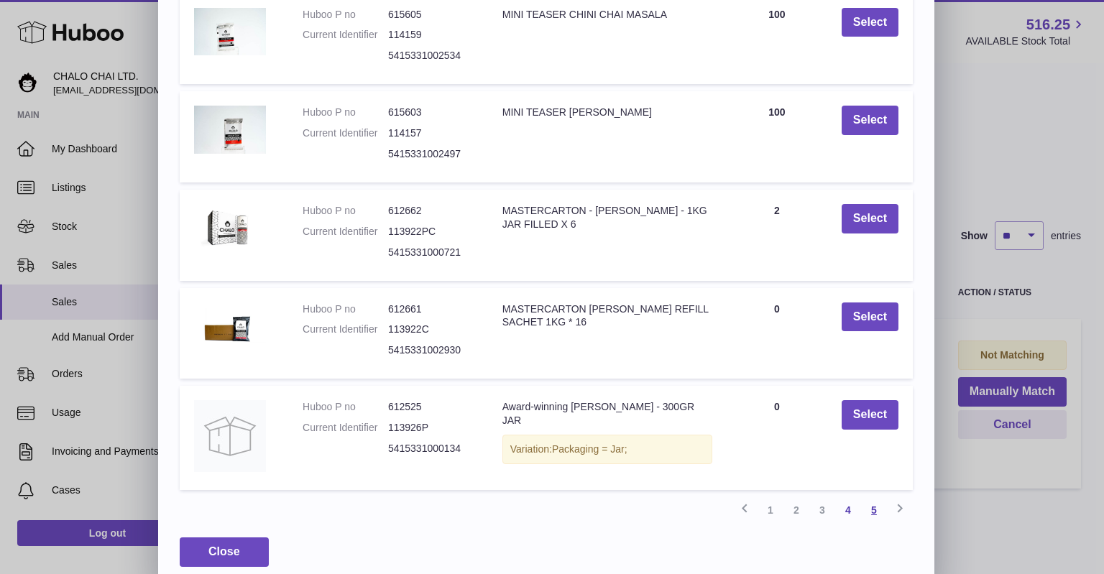
click at [869, 509] on link "5" at bounding box center [874, 510] width 26 height 26
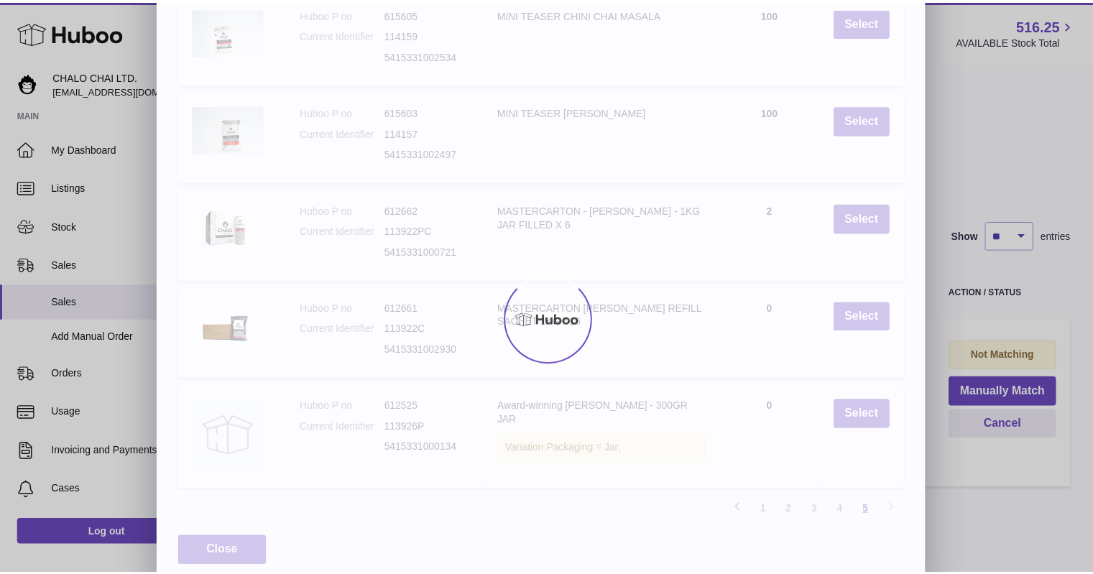
scroll to position [0, 0]
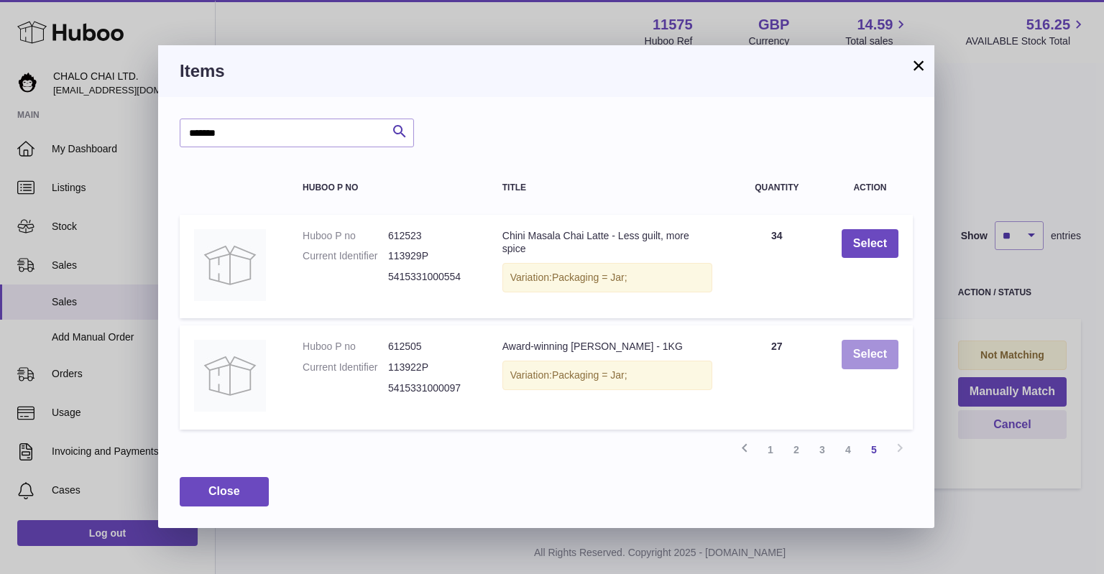
click at [867, 351] on button "Select" at bounding box center [870, 354] width 57 height 29
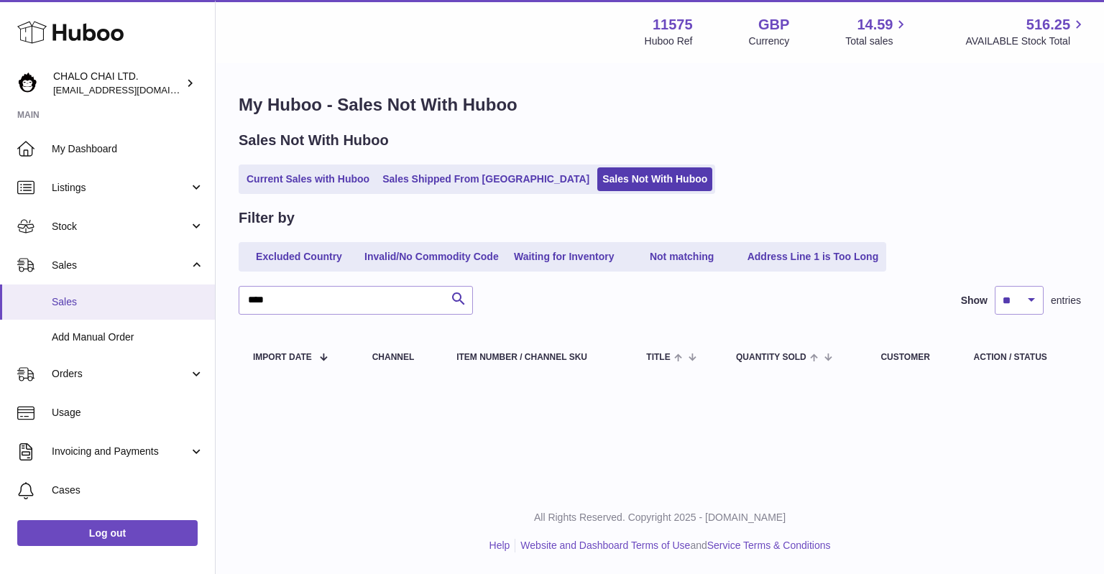
click at [90, 311] on link "Sales" at bounding box center [107, 302] width 215 height 35
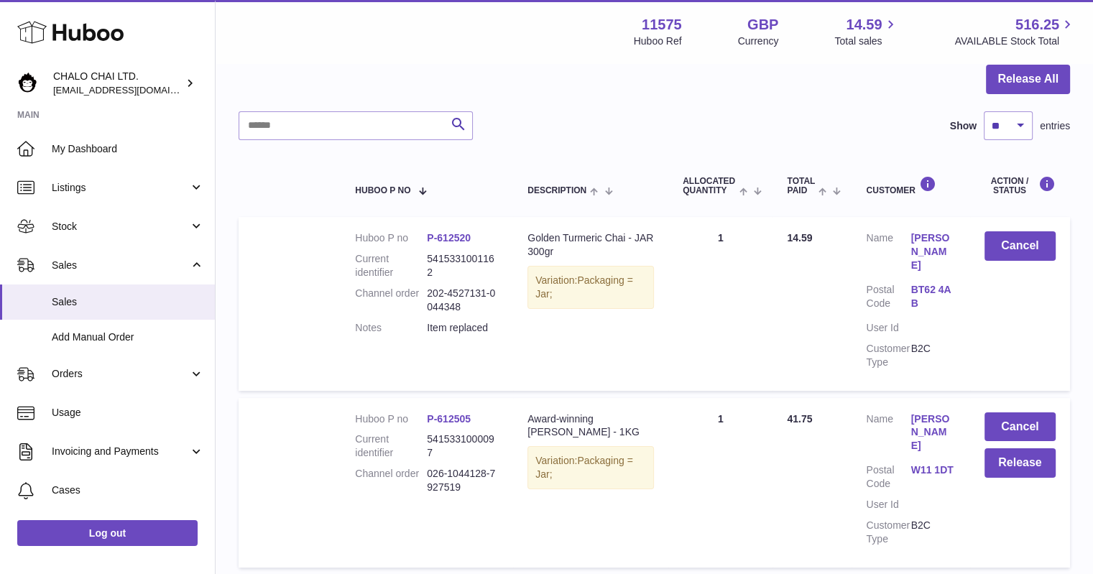
scroll to position [216, 0]
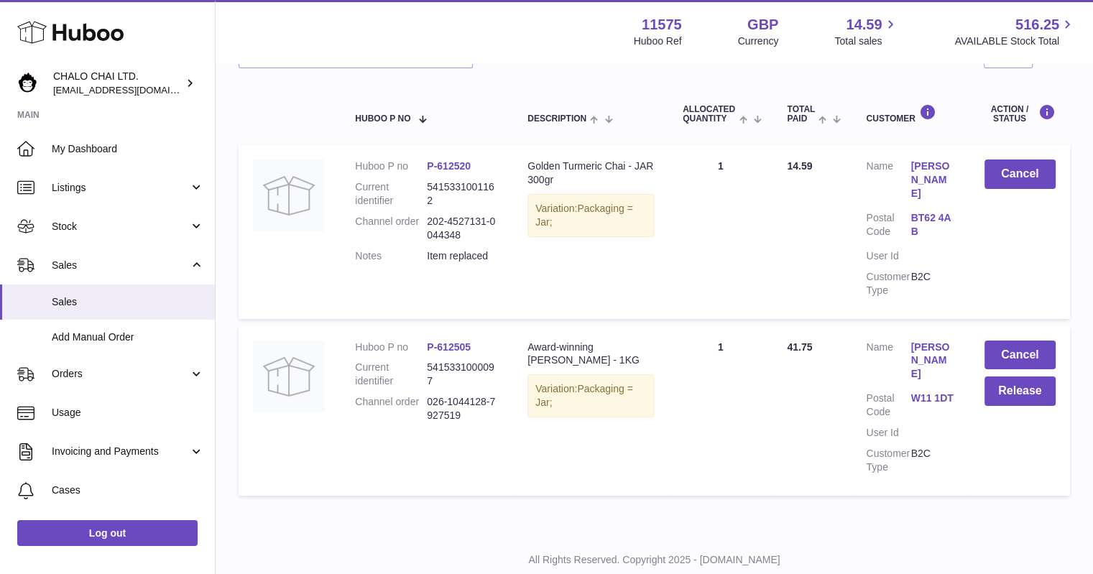
click at [740, 432] on td "Quantity Sold 1" at bounding box center [720, 411] width 104 height 170
click at [1029, 386] on button "Release" at bounding box center [1020, 391] width 71 height 29
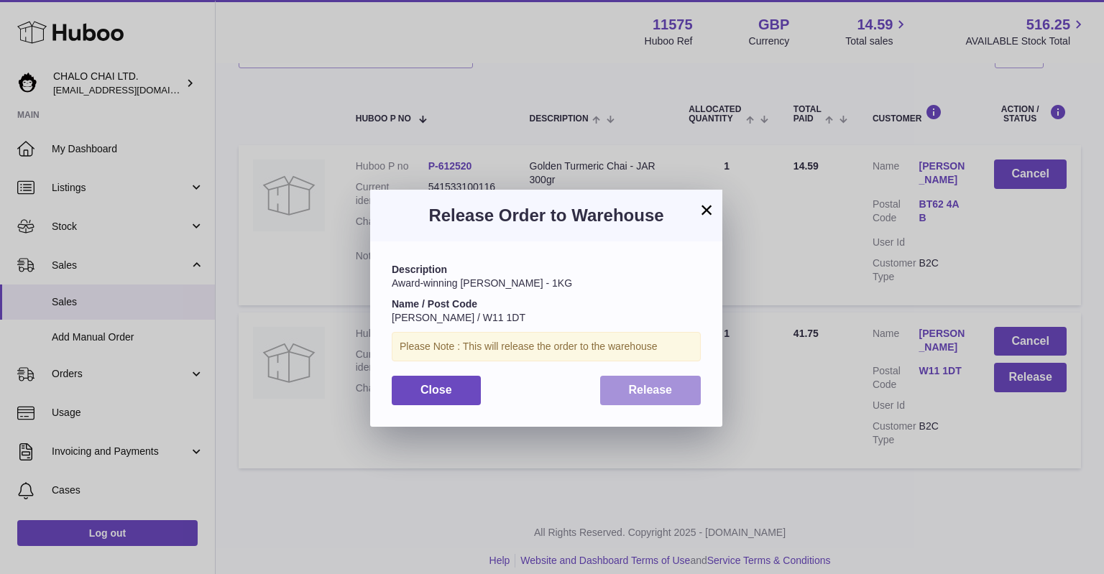
click at [668, 392] on span "Release" at bounding box center [651, 390] width 44 height 12
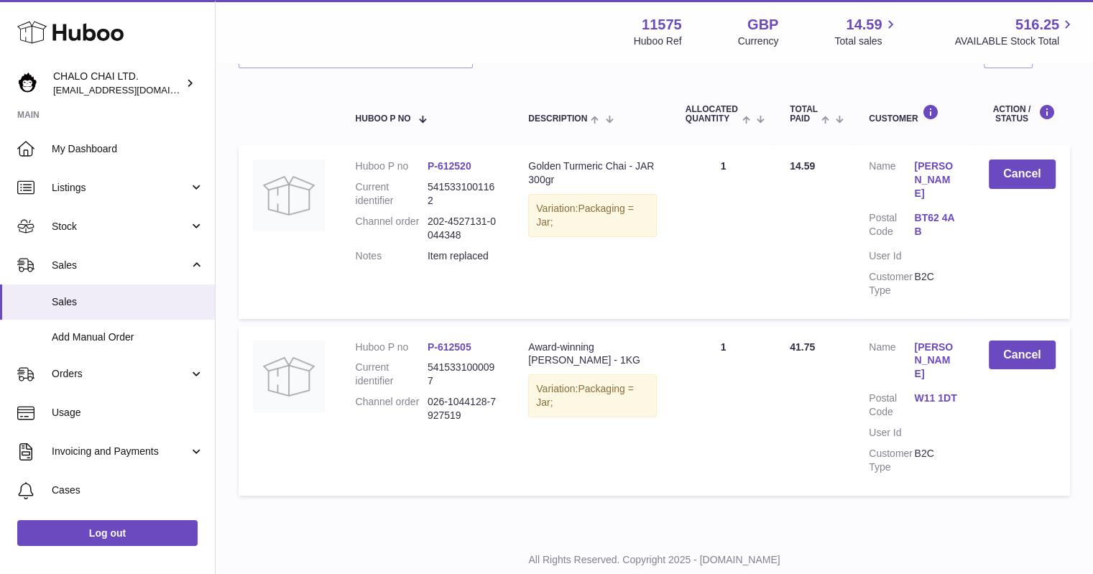
click at [308, 492] on div "My Huboo - Sales report Sales currently with Huboo Current Sales with Huboo Sal…" at bounding box center [655, 190] width 878 height 683
click at [503, 24] on div "Menu Huboo 11575 Huboo Ref GBP Currency 14.59 Total sales 516.25 AVAILABLE Stoc…" at bounding box center [654, 31] width 843 height 33
drag, startPoint x: 495, startPoint y: 481, endPoint x: 391, endPoint y: 140, distance: 356.1
click at [492, 474] on div "My Huboo - Sales report Sales currently with Huboo Current Sales with Huboo Sal…" at bounding box center [655, 190] width 878 height 683
click at [394, 532] on div "All Rights Reserved. Copyright 2025 - [DOMAIN_NAME] Help Website and Dashboard …" at bounding box center [655, 574] width 878 height 85
